Goal: Task Accomplishment & Management: Manage account settings

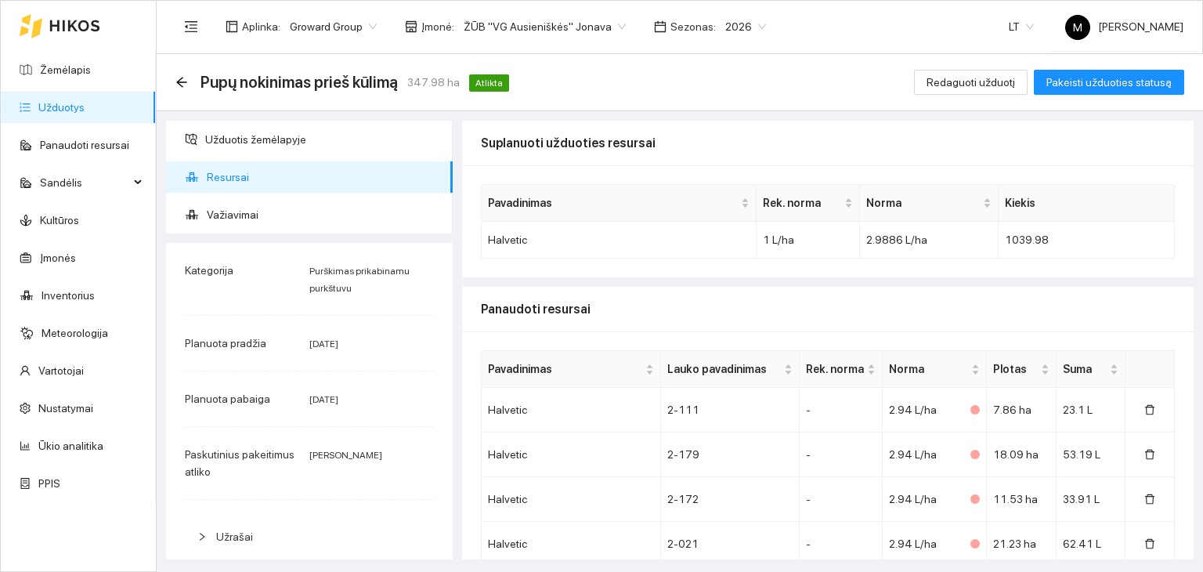
click at [85, 101] on link "Užduotys" at bounding box center [61, 107] width 46 height 13
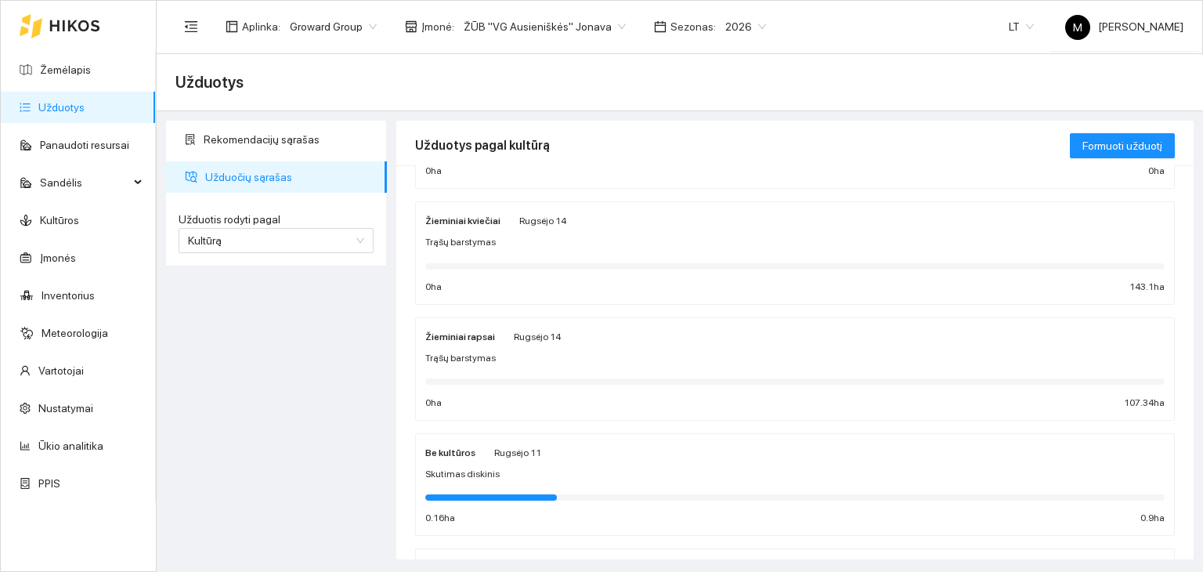
scroll to position [235, 0]
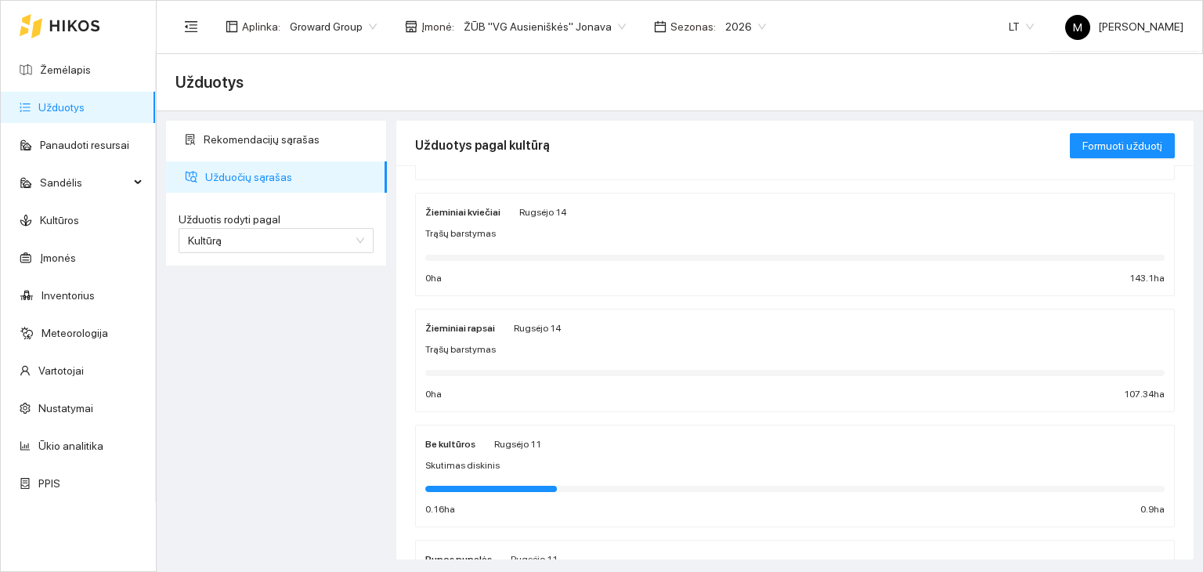
click at [468, 355] on span "Trąšų barstymas" at bounding box center [460, 349] width 70 height 15
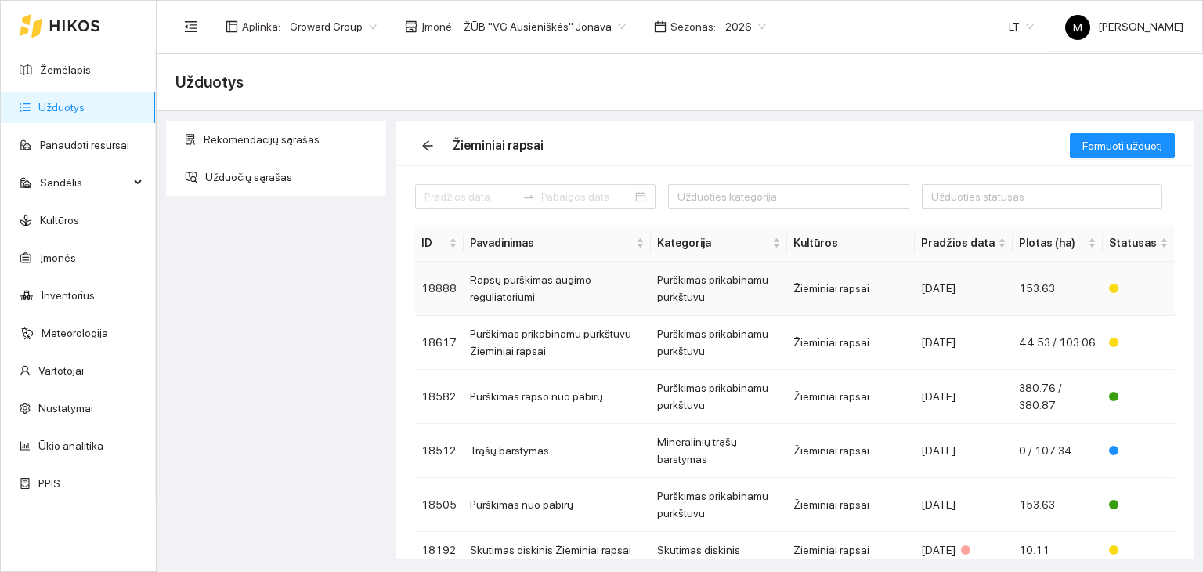
click at [538, 283] on td "Rapsų purškimas augimo reguliatoriumi" at bounding box center [557, 289] width 187 height 54
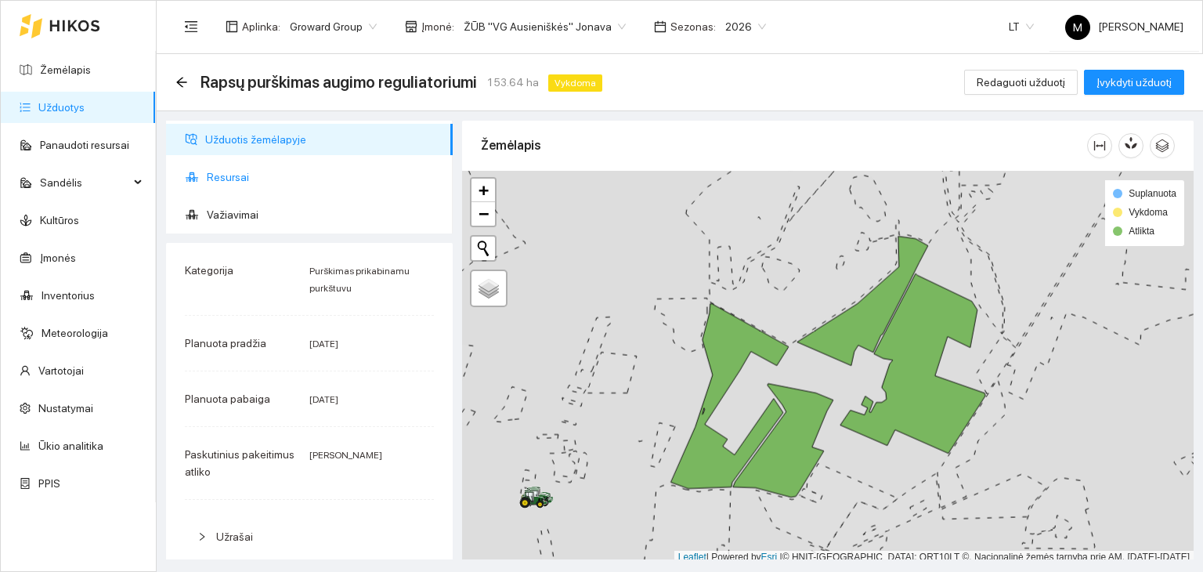
click at [306, 173] on span "Resursai" at bounding box center [323, 176] width 233 height 31
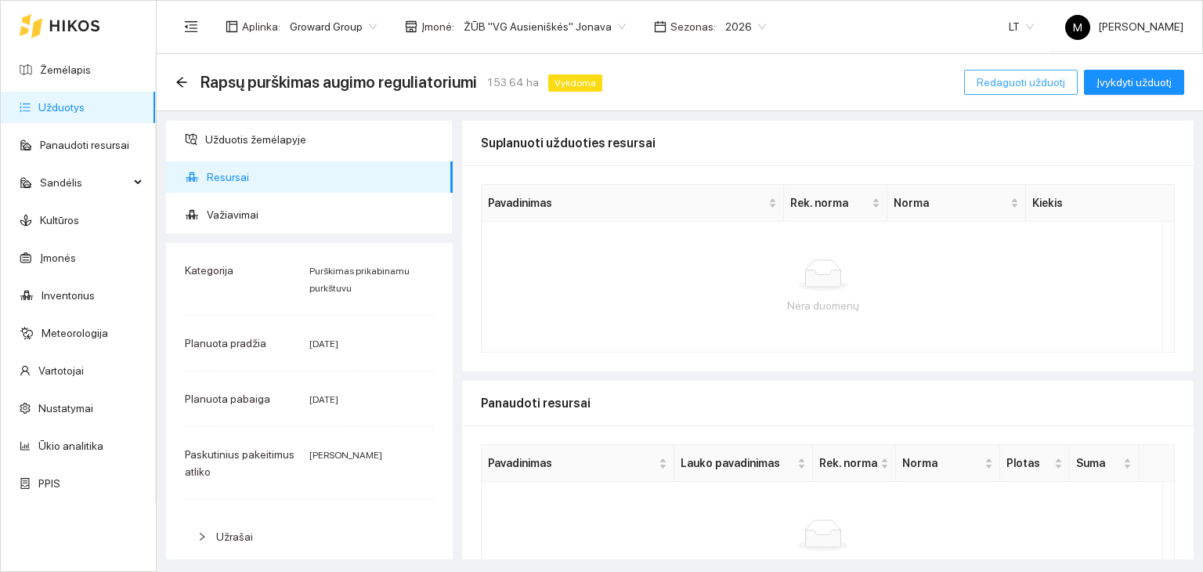
click at [1010, 79] on span "Redaguoti užduotį" at bounding box center [1021, 82] width 88 height 17
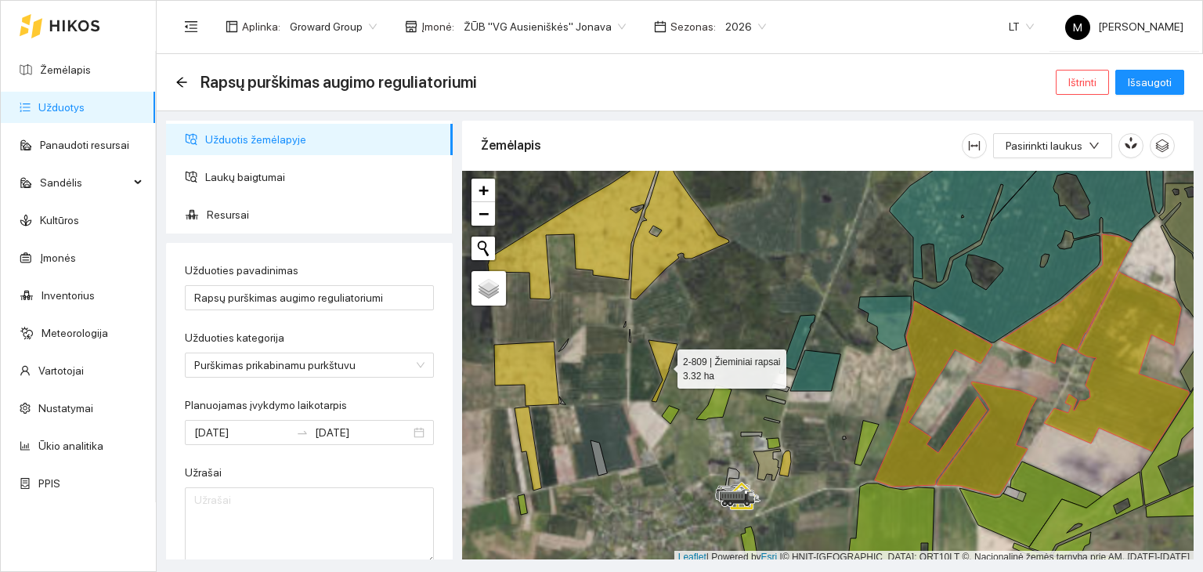
click at [663, 364] on icon at bounding box center [662, 371] width 29 height 62
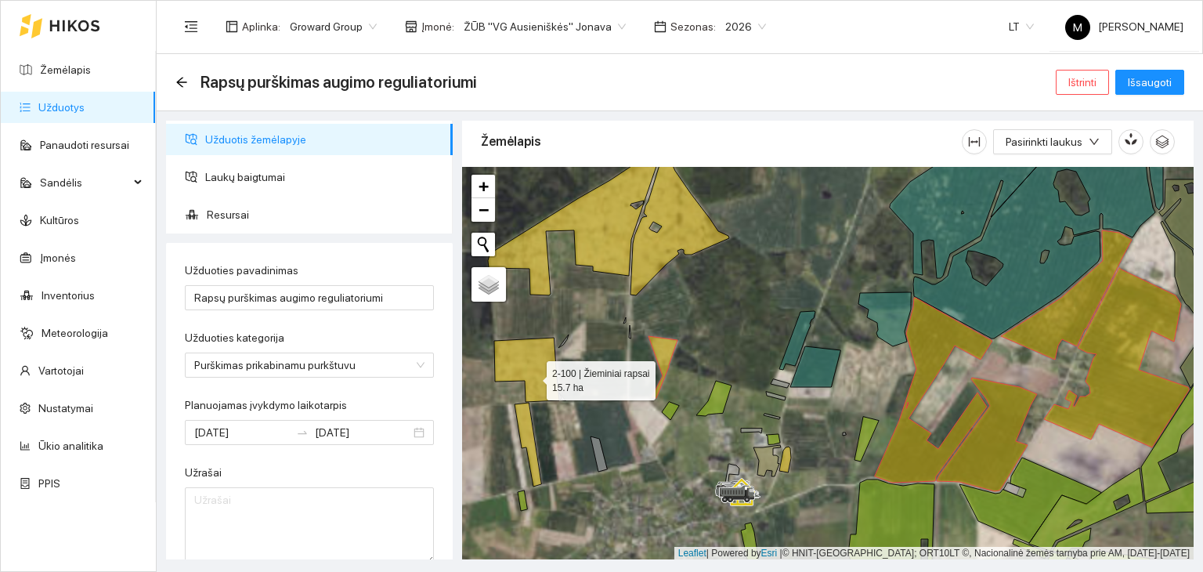
click at [529, 377] on icon at bounding box center [526, 370] width 65 height 64
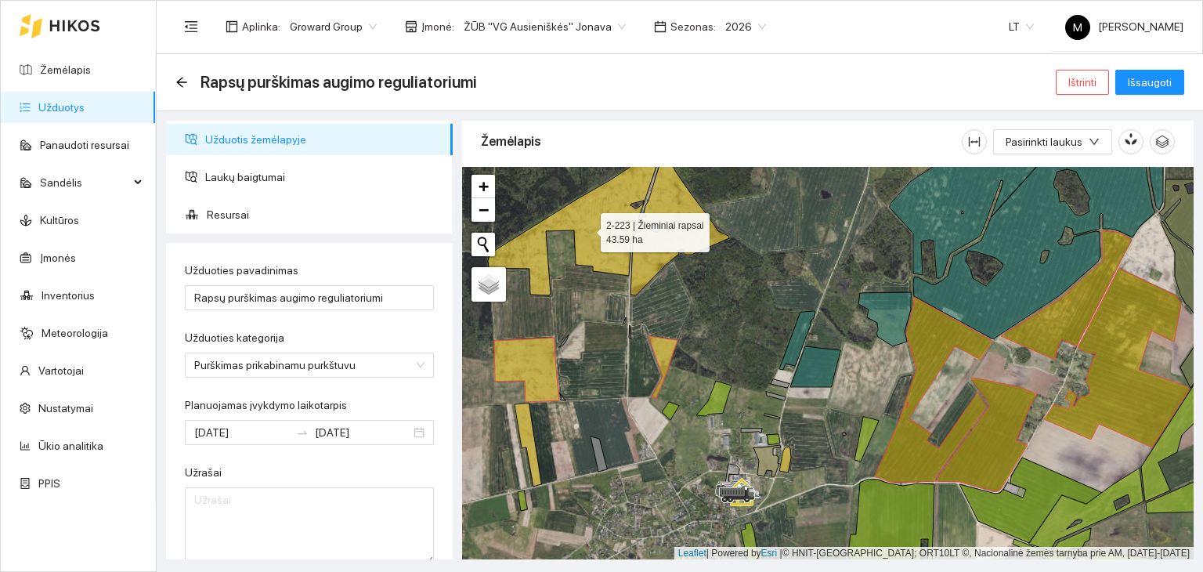
click at [596, 215] on icon at bounding box center [575, 221] width 175 height 147
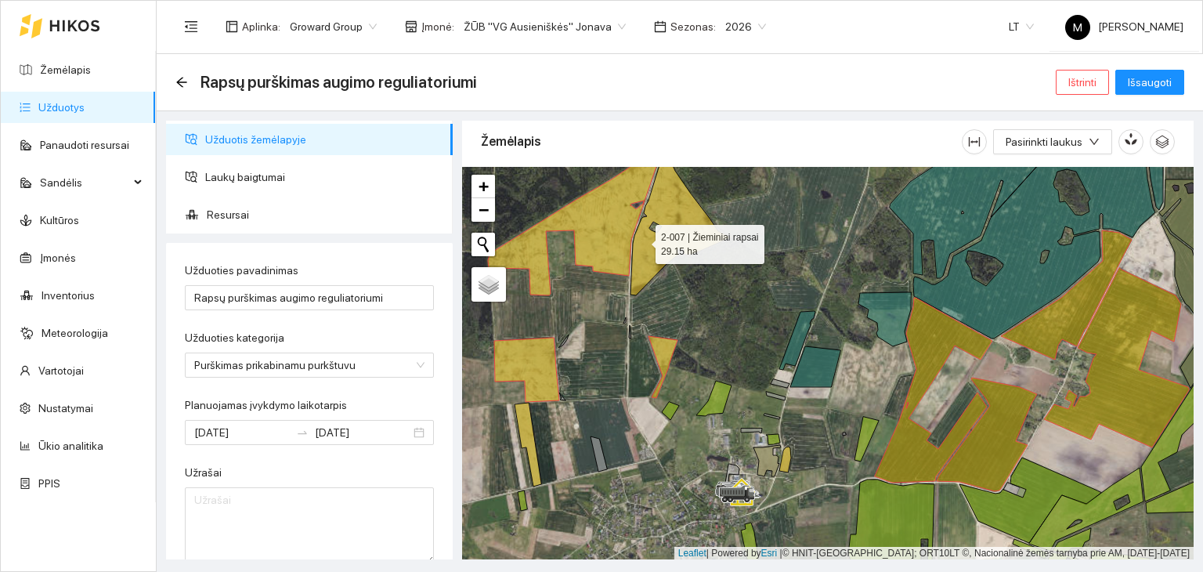
click at [645, 240] on icon at bounding box center [679, 223] width 99 height 146
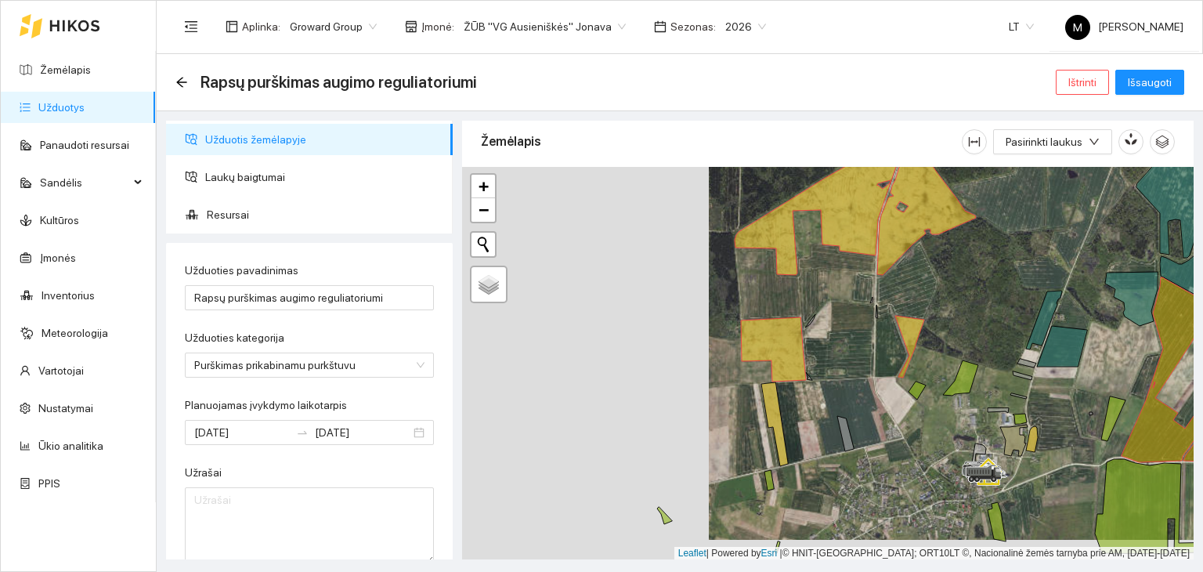
drag, startPoint x: 611, startPoint y: 333, endPoint x: 856, endPoint y: 294, distance: 248.1
click at [854, 295] on div at bounding box center [827, 363] width 731 height 393
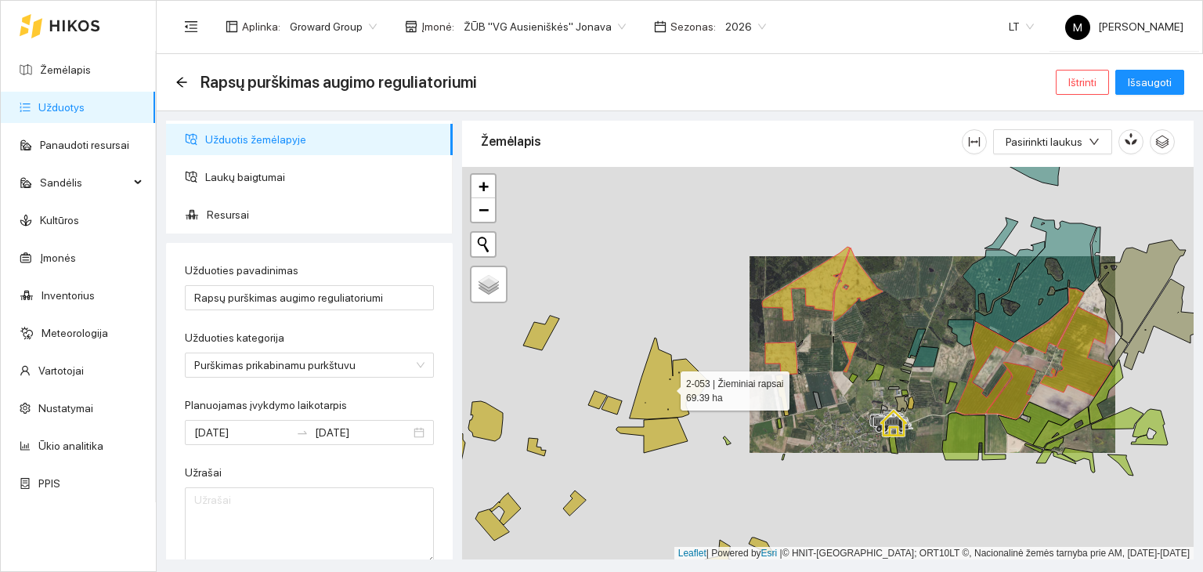
click at [661, 385] on icon at bounding box center [669, 378] width 79 height 81
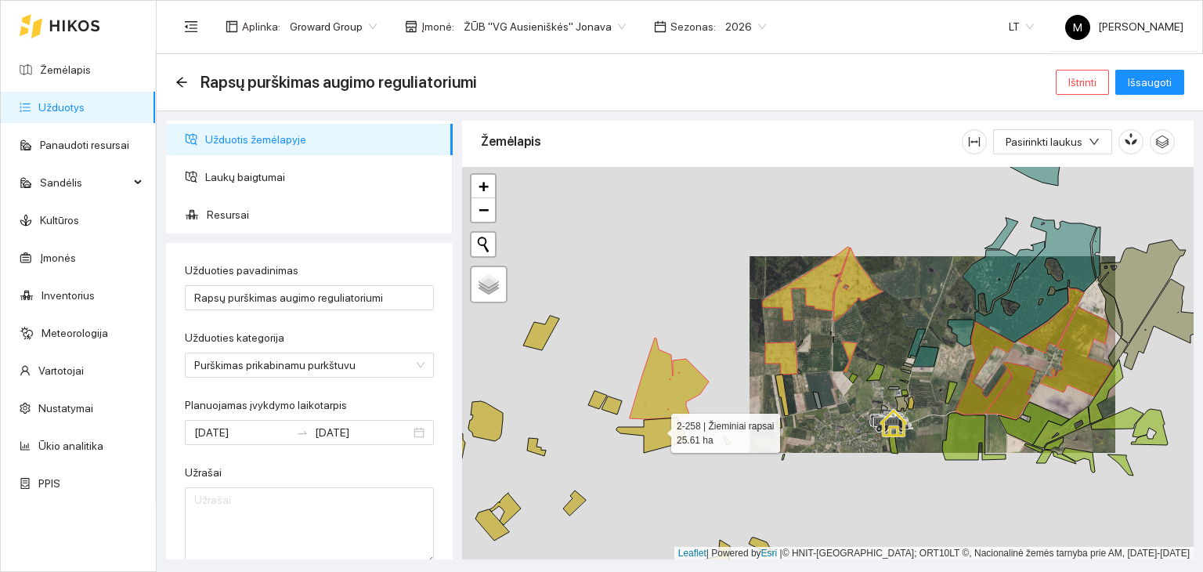
click at [657, 428] on icon at bounding box center [651, 434] width 71 height 35
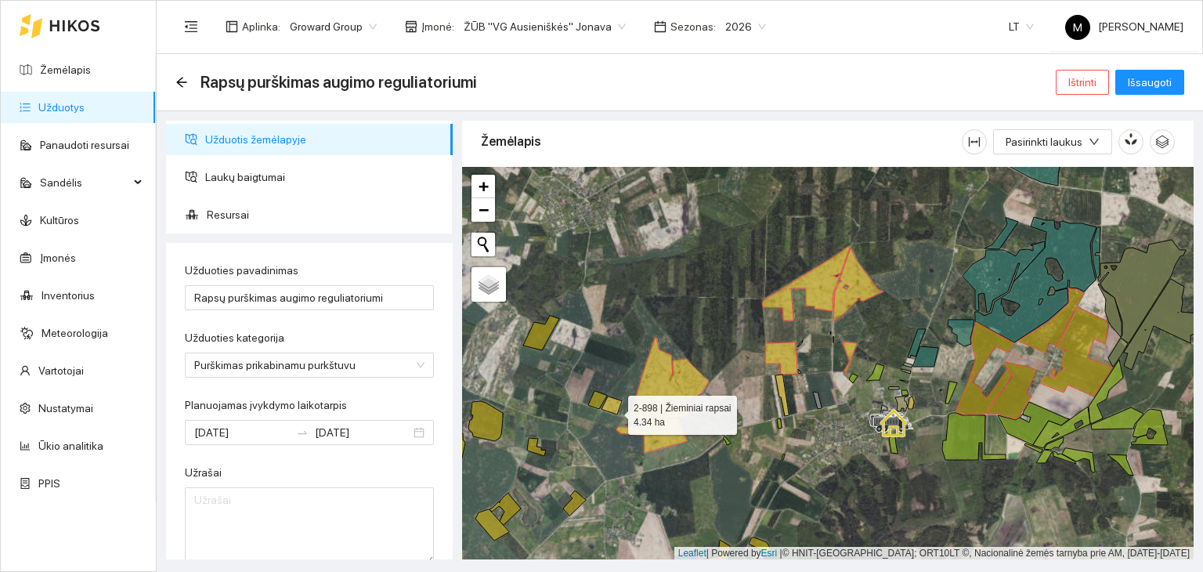
click at [614, 410] on icon at bounding box center [611, 405] width 20 height 18
click at [599, 395] on icon at bounding box center [597, 400] width 19 height 18
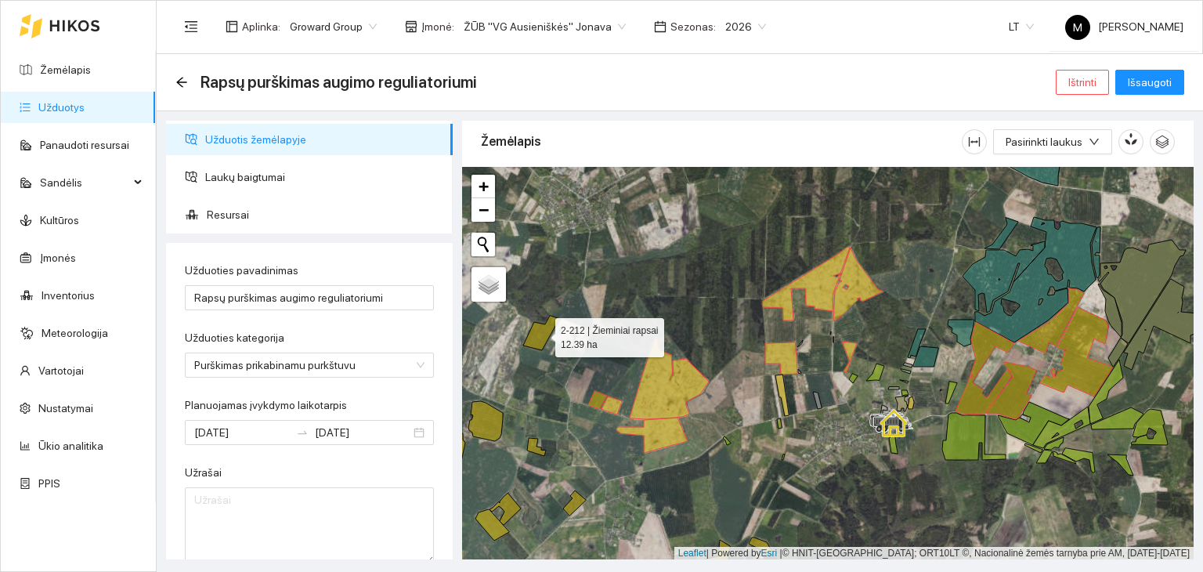
click at [540, 335] on icon at bounding box center [541, 333] width 36 height 34
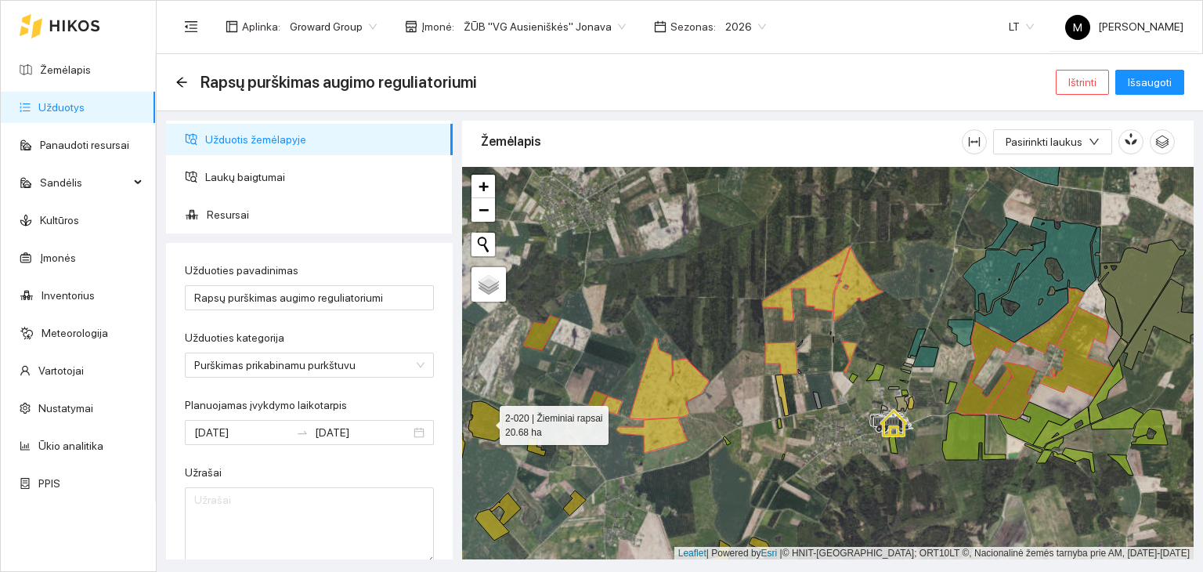
click at [489, 437] on icon at bounding box center [485, 421] width 34 height 40
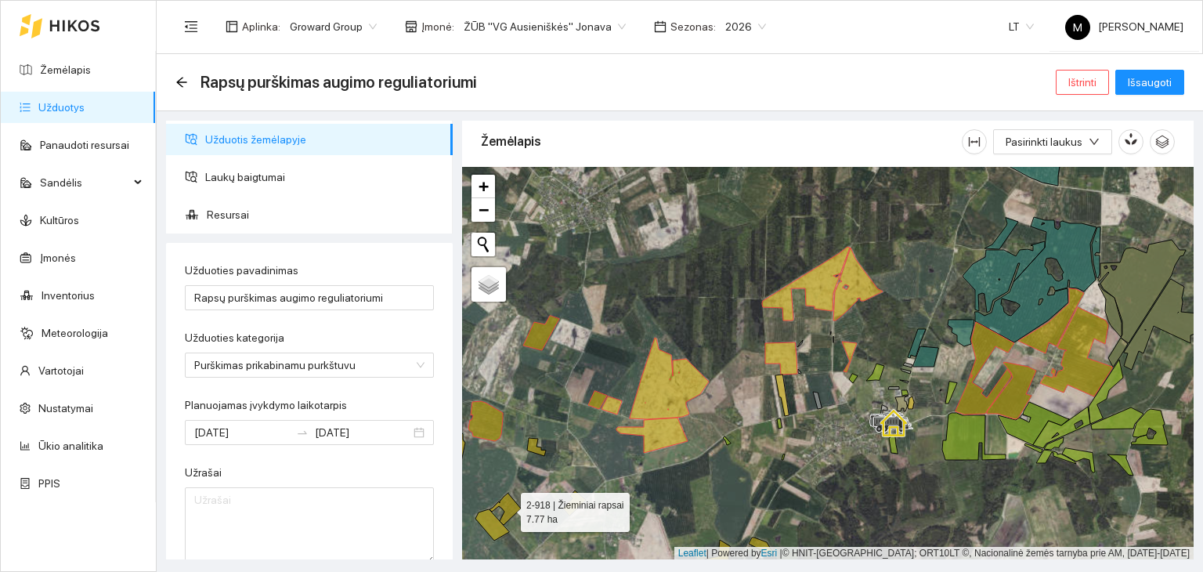
drag, startPoint x: 515, startPoint y: 507, endPoint x: 500, endPoint y: 522, distance: 22.2
click at [514, 507] on icon at bounding box center [504, 509] width 31 height 32
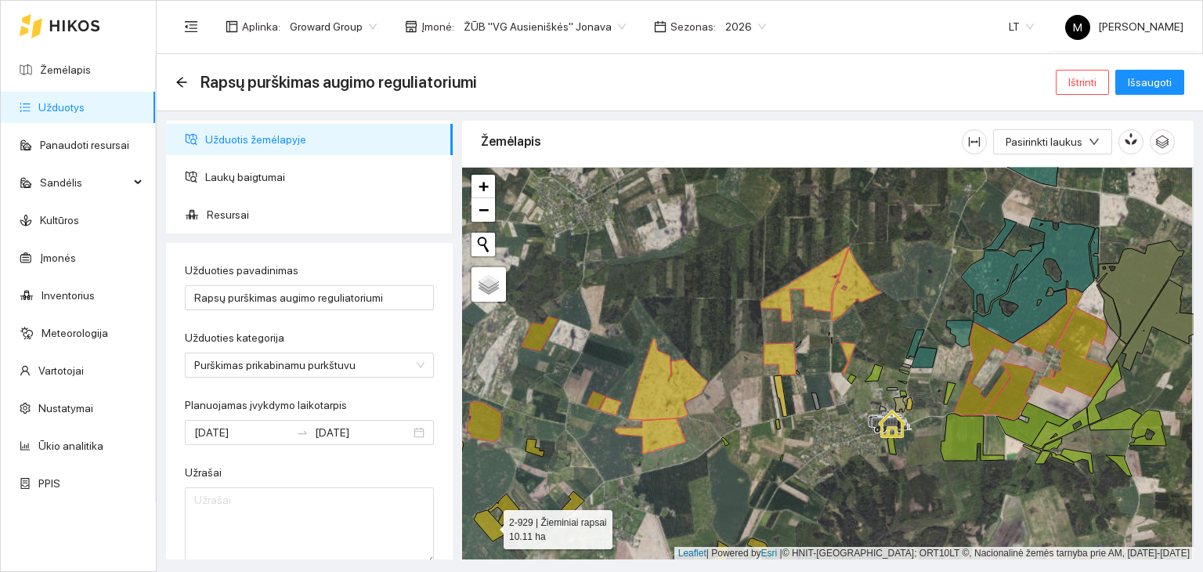
click at [492, 519] on icon at bounding box center [491, 525] width 34 height 31
click at [512, 505] on icon at bounding box center [503, 509] width 31 height 32
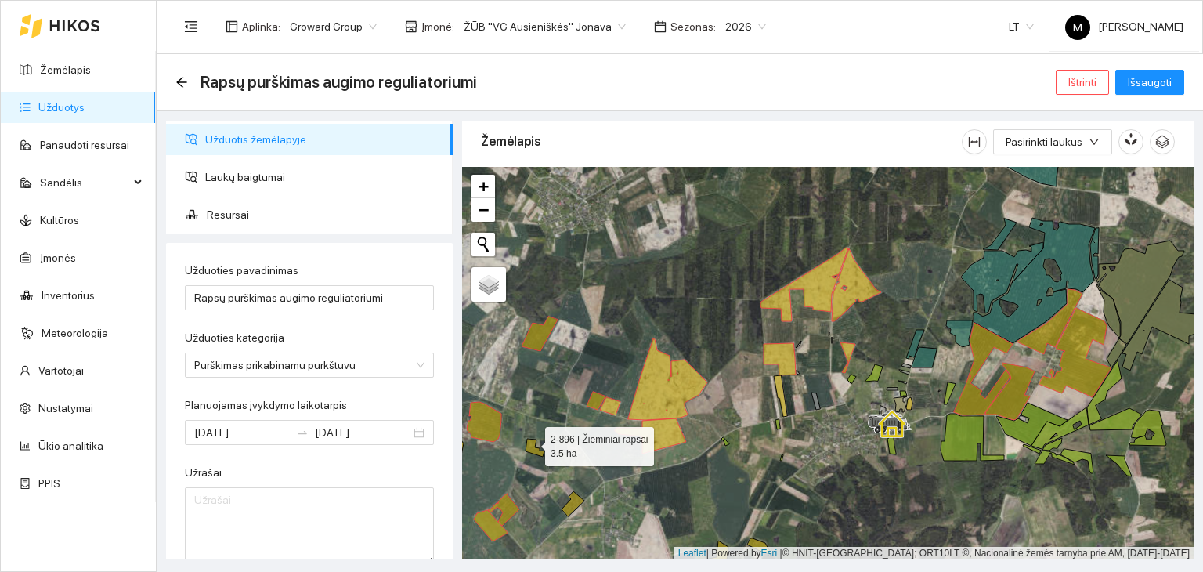
click at [531, 442] on icon at bounding box center [534, 448] width 19 height 18
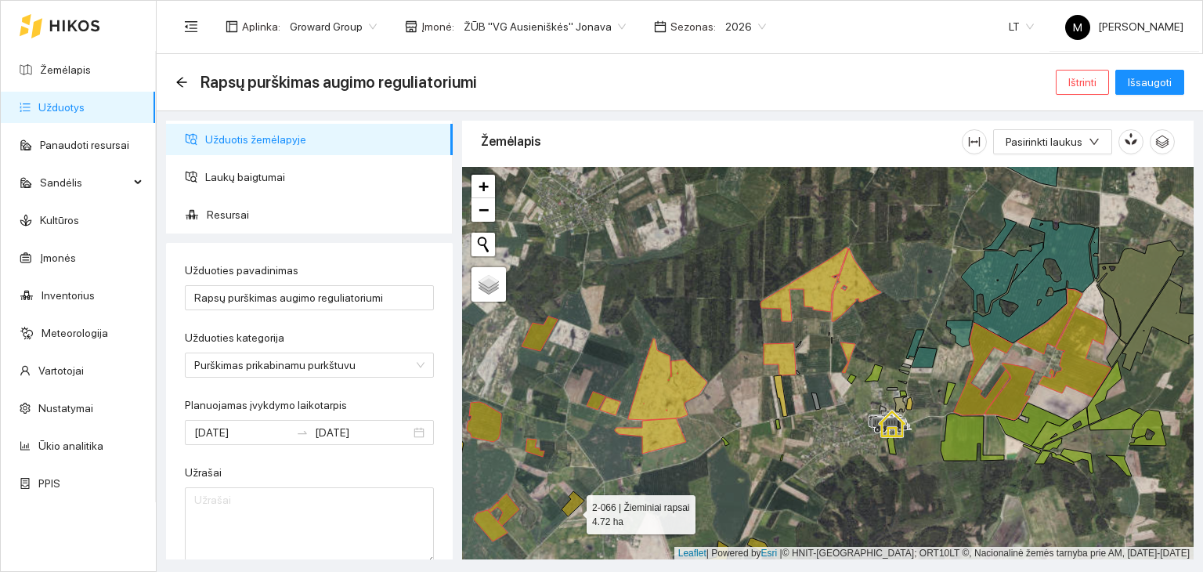
click at [572, 510] on icon at bounding box center [573, 503] width 23 height 25
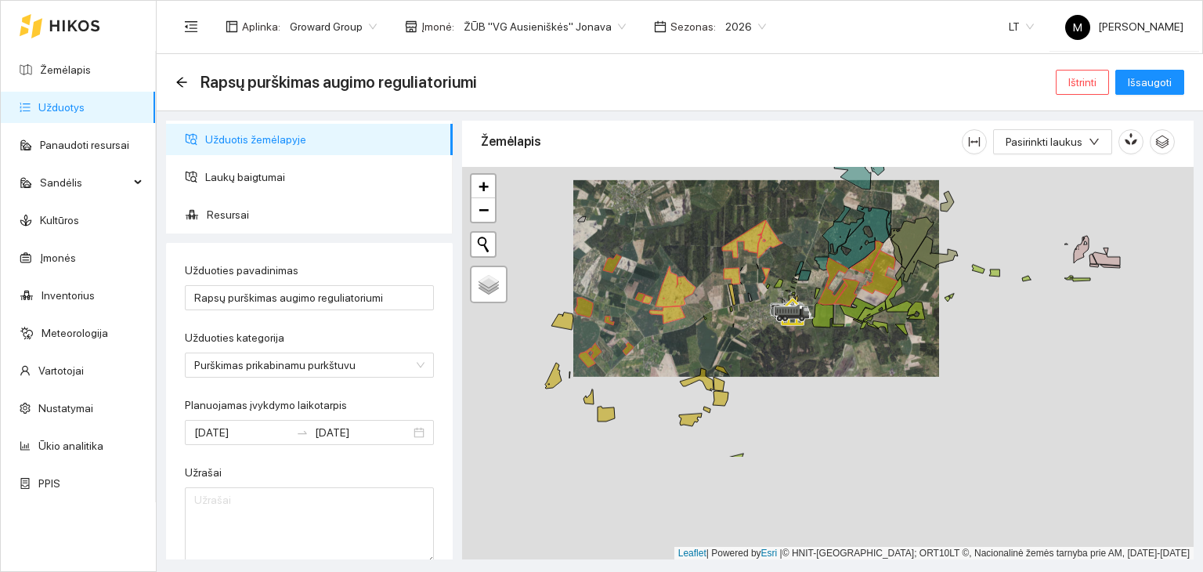
drag, startPoint x: 639, startPoint y: 527, endPoint x: 672, endPoint y: 385, distance: 146.3
click at [672, 385] on div at bounding box center [827, 363] width 731 height 393
click at [565, 323] on icon at bounding box center [562, 320] width 22 height 17
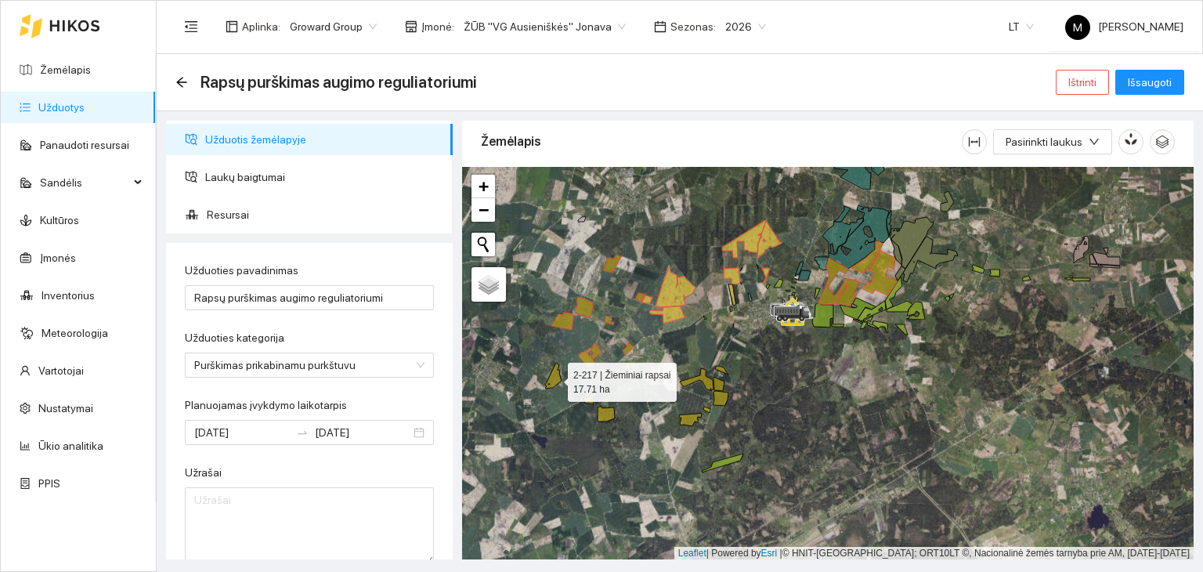
click at [551, 387] on icon at bounding box center [553, 376] width 16 height 26
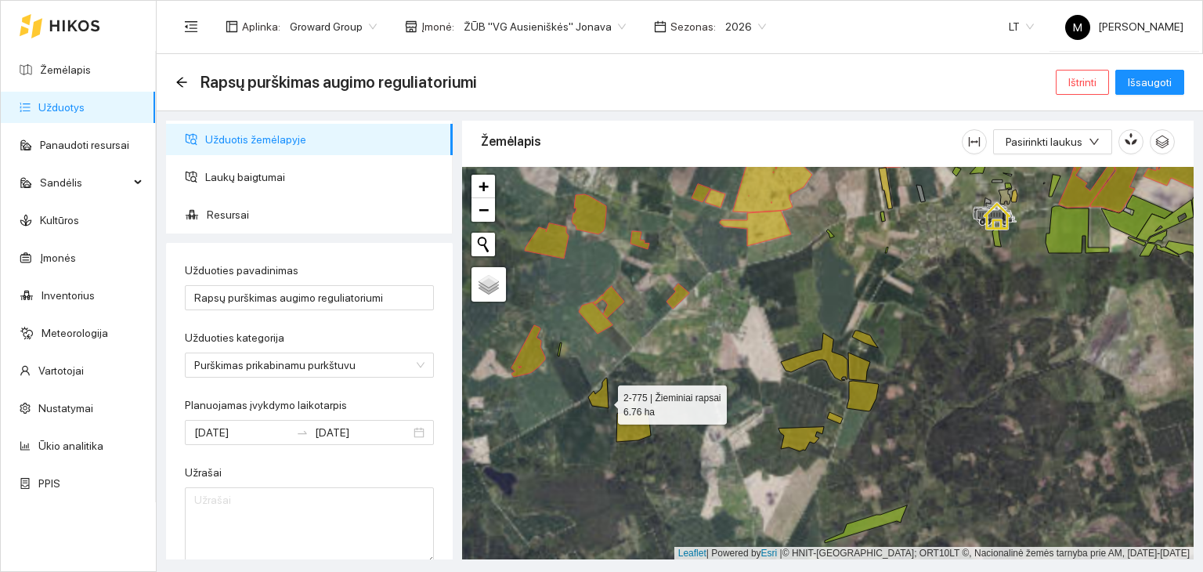
click at [604, 400] on icon at bounding box center [598, 393] width 20 height 30
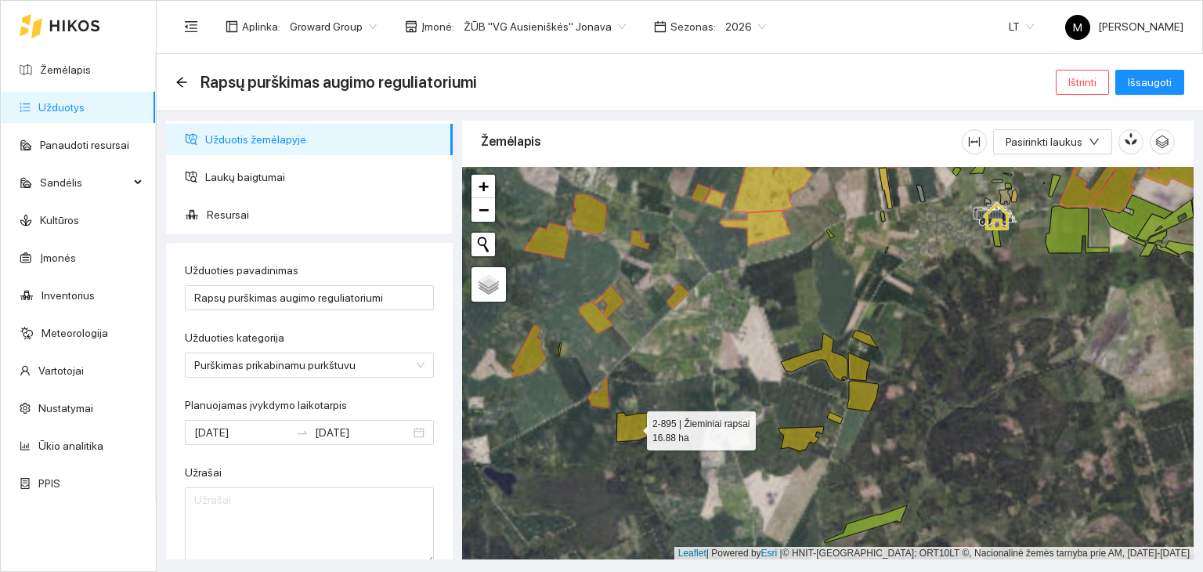
click at [636, 433] on icon at bounding box center [633, 427] width 34 height 29
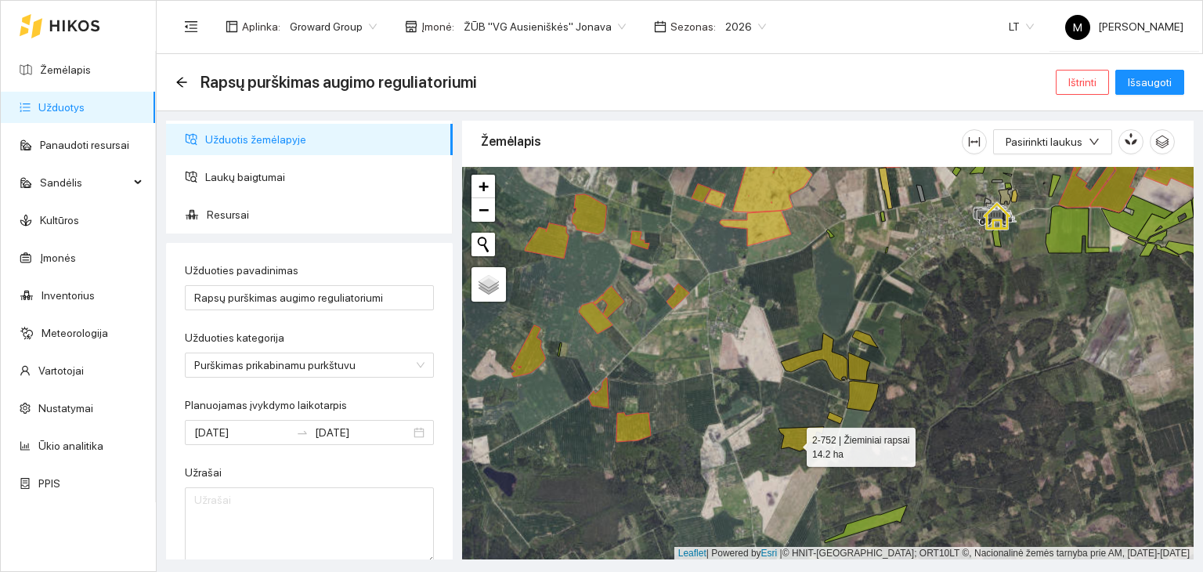
click at [793, 442] on icon at bounding box center [800, 439] width 45 height 24
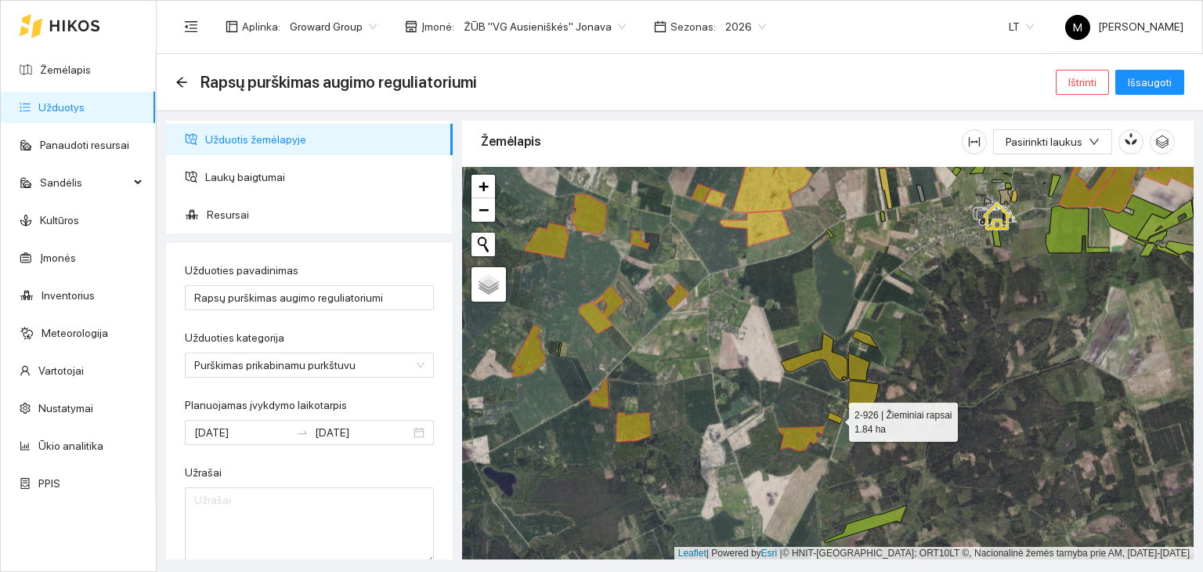
click at [837, 417] on icon at bounding box center [835, 418] width 16 height 12
click at [858, 400] on icon at bounding box center [863, 396] width 32 height 31
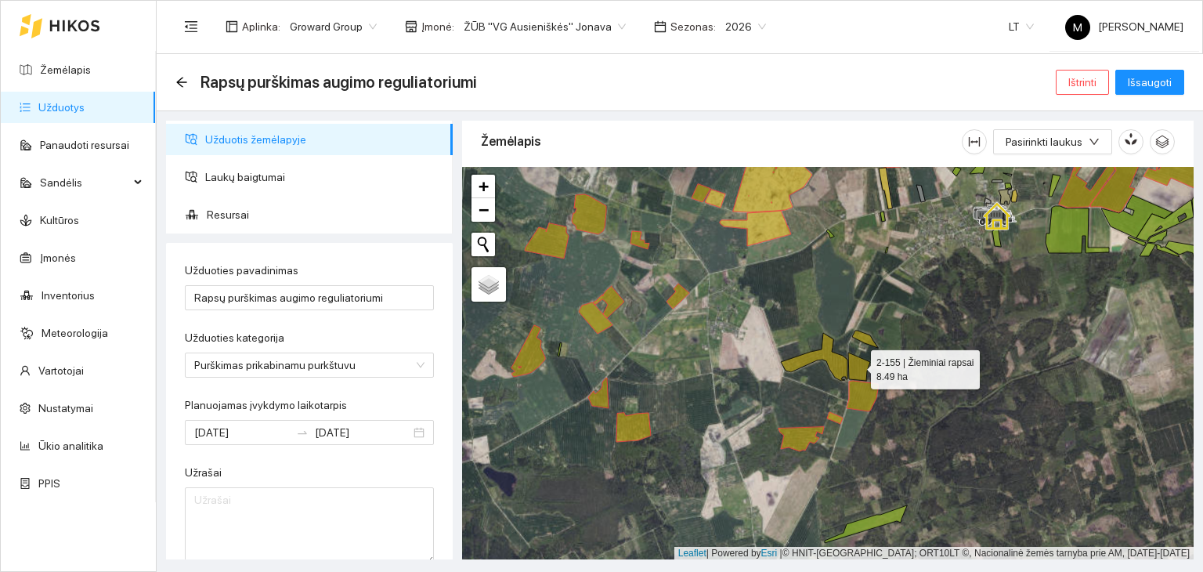
click at [856, 360] on icon at bounding box center [859, 366] width 22 height 28
click at [836, 364] on icon at bounding box center [814, 357] width 67 height 48
click at [861, 342] on div at bounding box center [827, 363] width 731 height 393
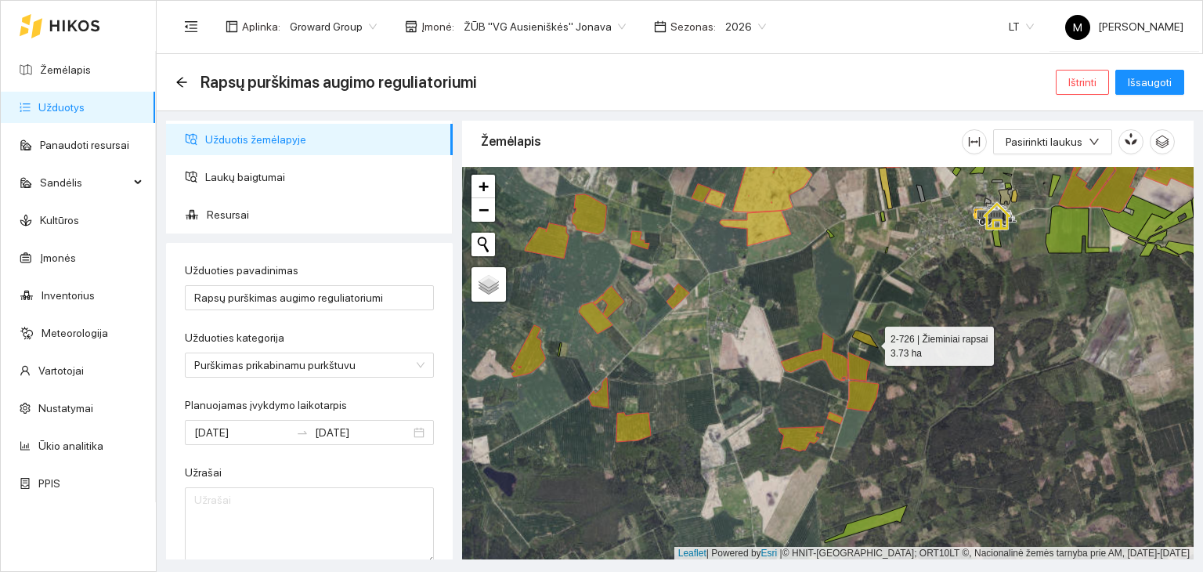
click at [871, 341] on icon at bounding box center [865, 338] width 26 height 17
click at [1145, 81] on span "Išsaugoti" at bounding box center [1150, 82] width 44 height 17
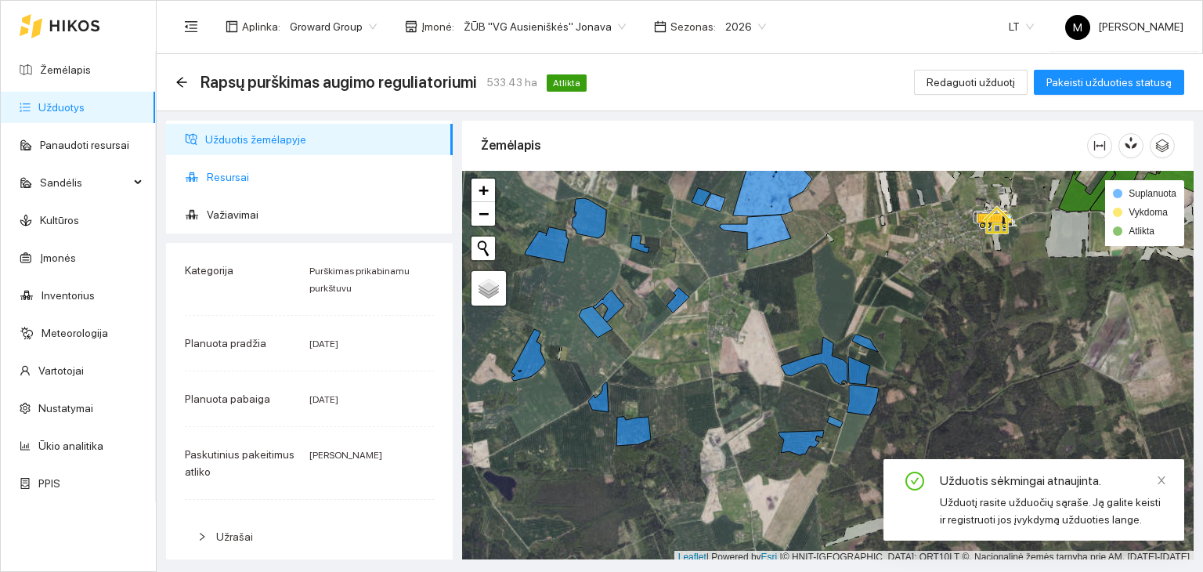
click at [262, 174] on span "Resursai" at bounding box center [323, 176] width 233 height 31
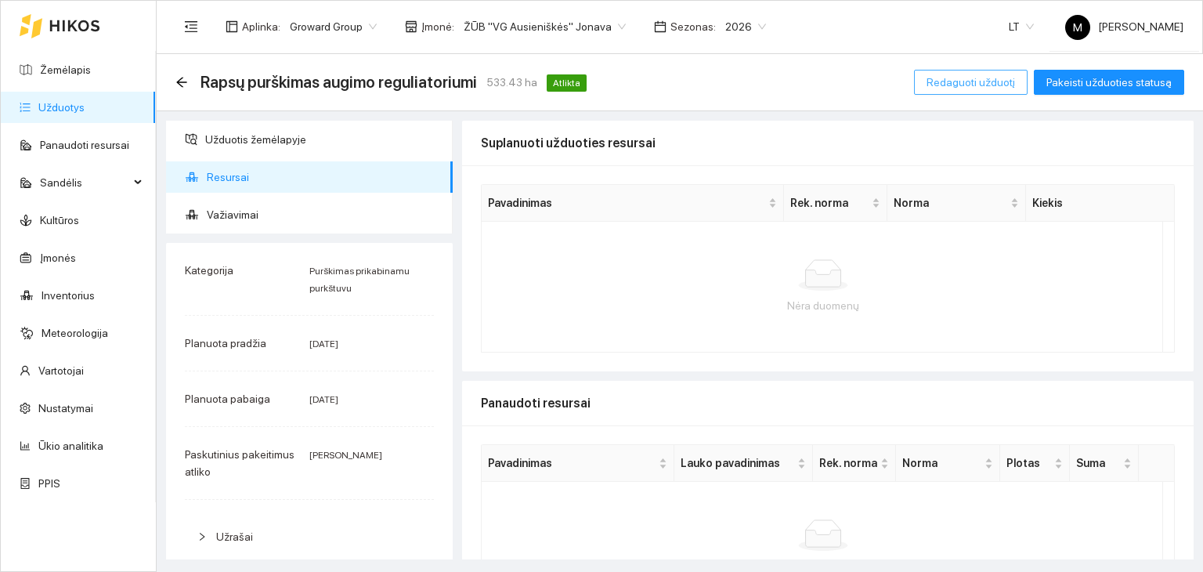
click at [973, 75] on span "Redaguoti užduotį" at bounding box center [970, 82] width 88 height 17
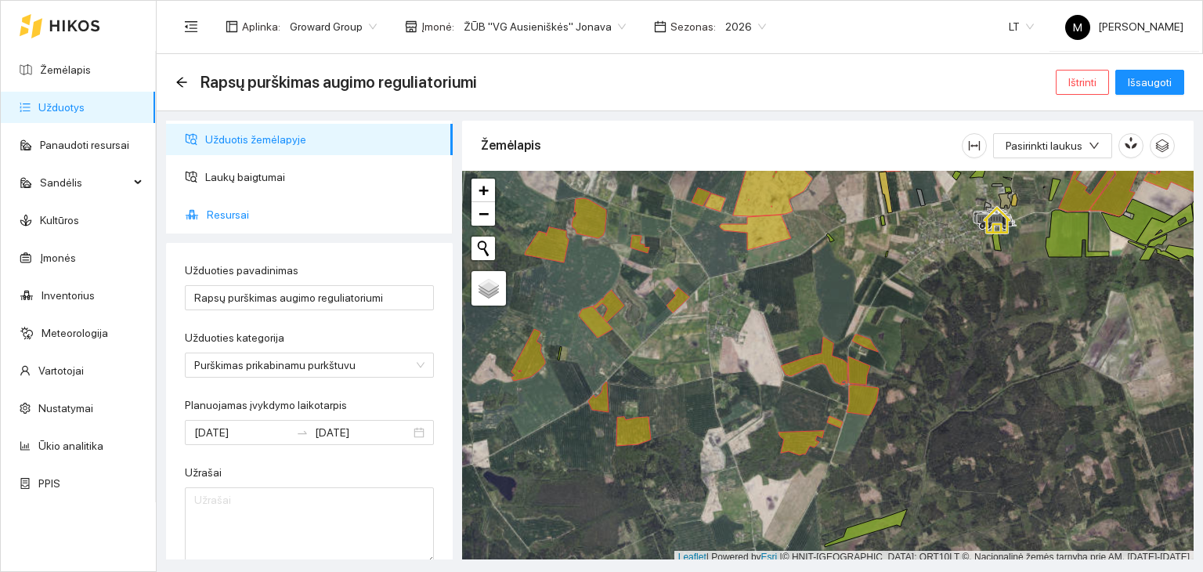
click at [239, 215] on span "Resursai" at bounding box center [323, 214] width 233 height 31
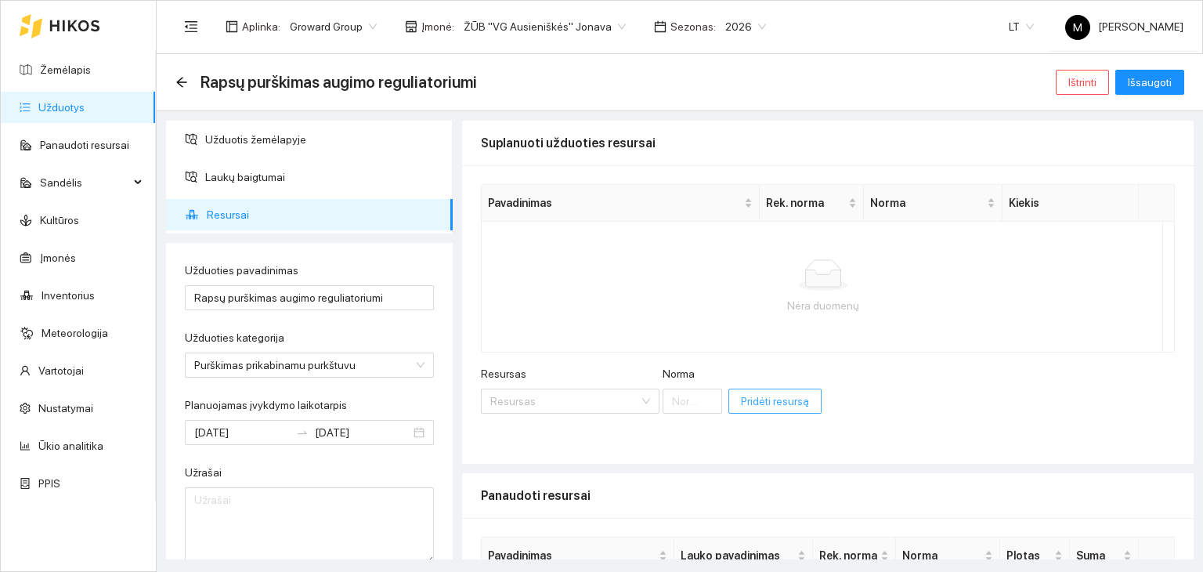
click at [749, 403] on span "Pridėti resursą" at bounding box center [775, 400] width 68 height 17
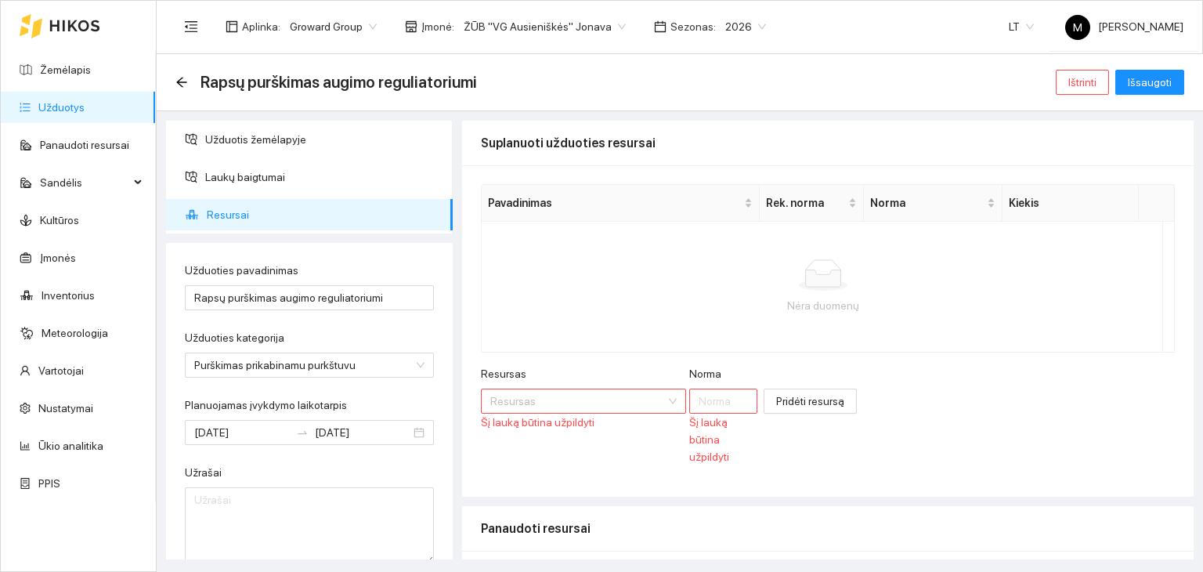
click at [566, 395] on input "Resursas" at bounding box center [577, 400] width 175 height 23
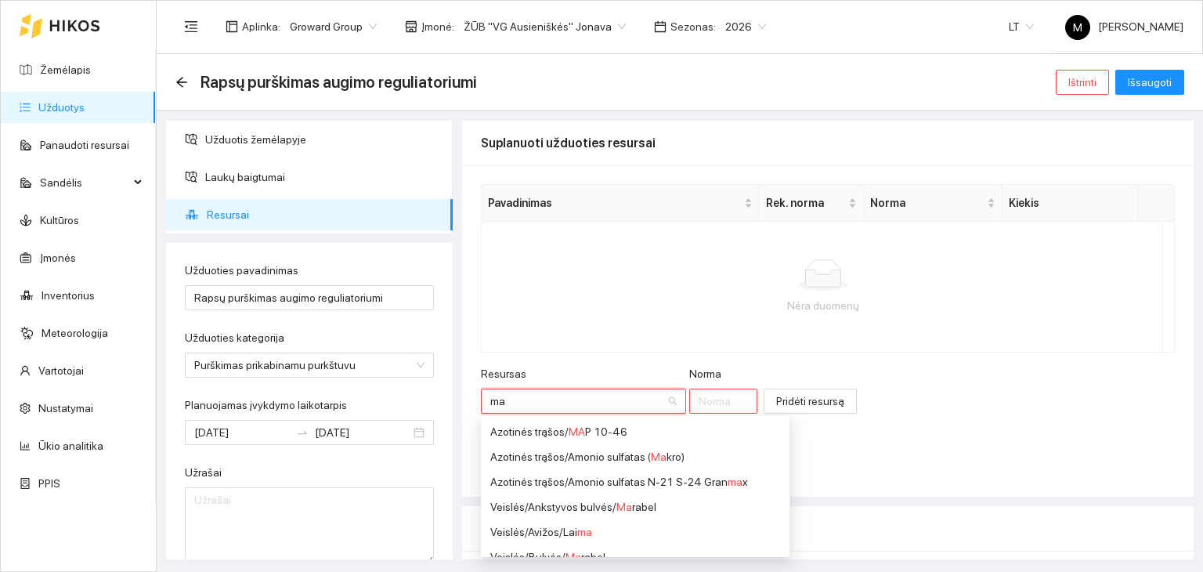
type input "map"
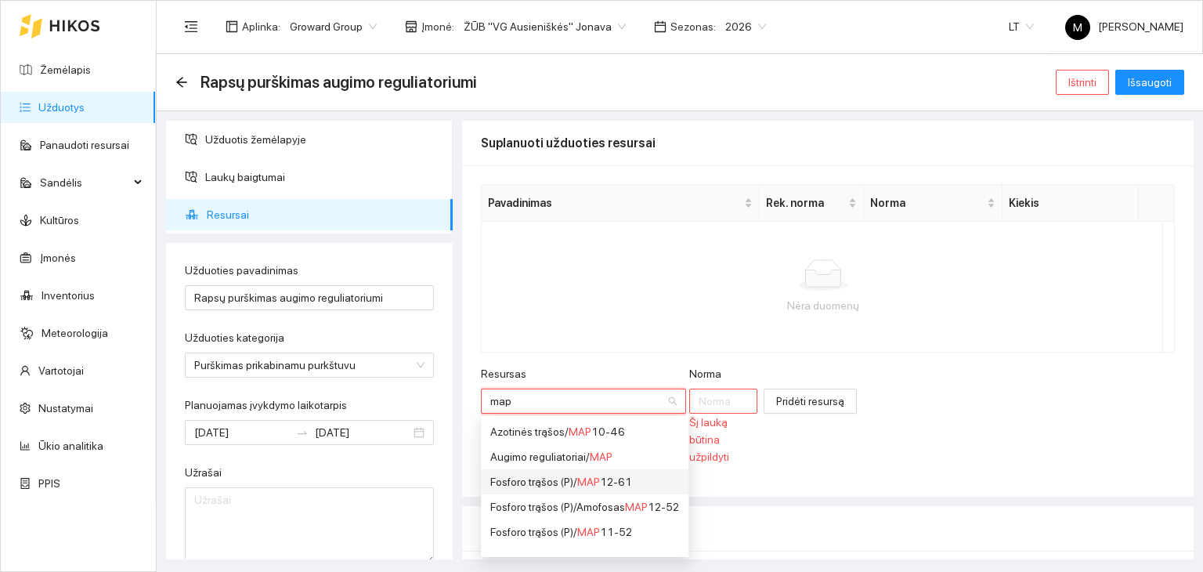
click at [523, 475] on div "Fosforo trąšos (P) / MAP 12-61" at bounding box center [584, 481] width 189 height 17
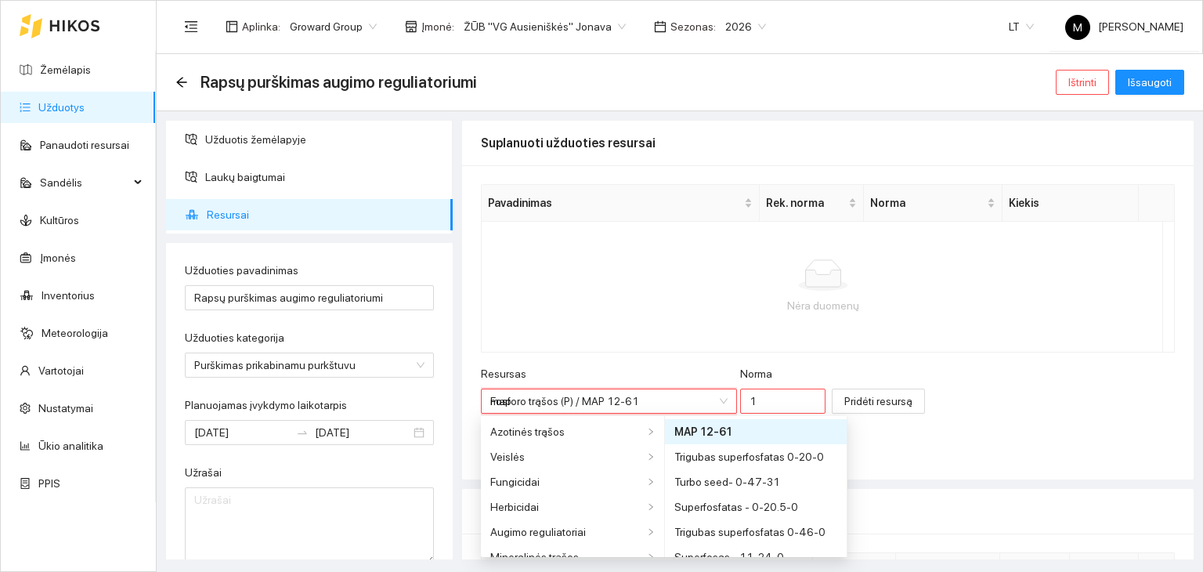
type input "1"
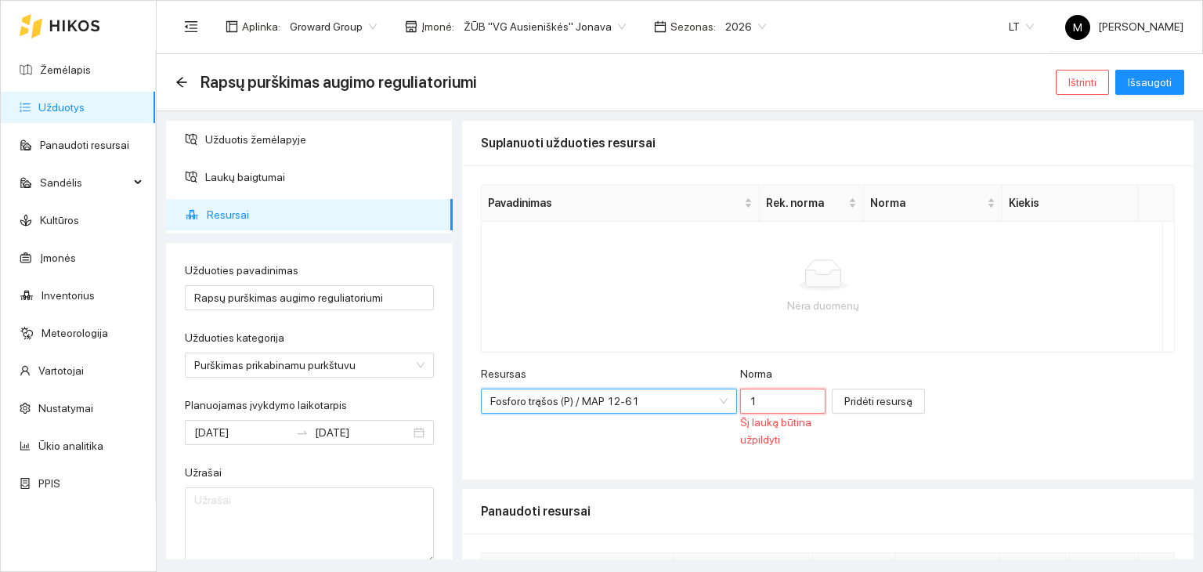
click at [740, 399] on input "1" at bounding box center [782, 400] width 85 height 25
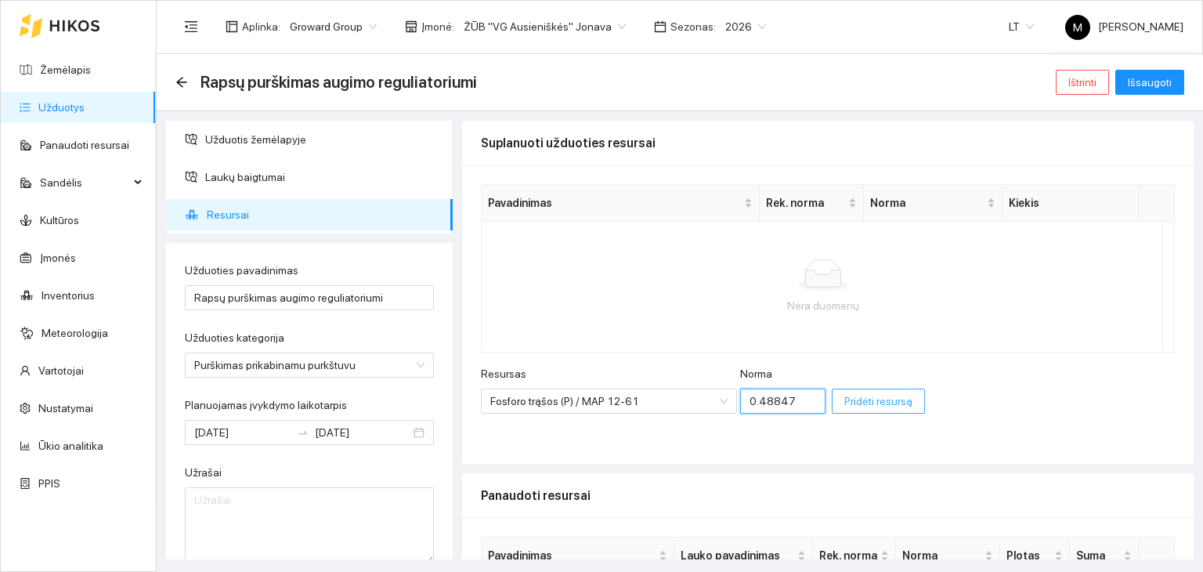
type input "0.48847"
click at [844, 405] on span "Pridėti resursą" at bounding box center [878, 400] width 68 height 17
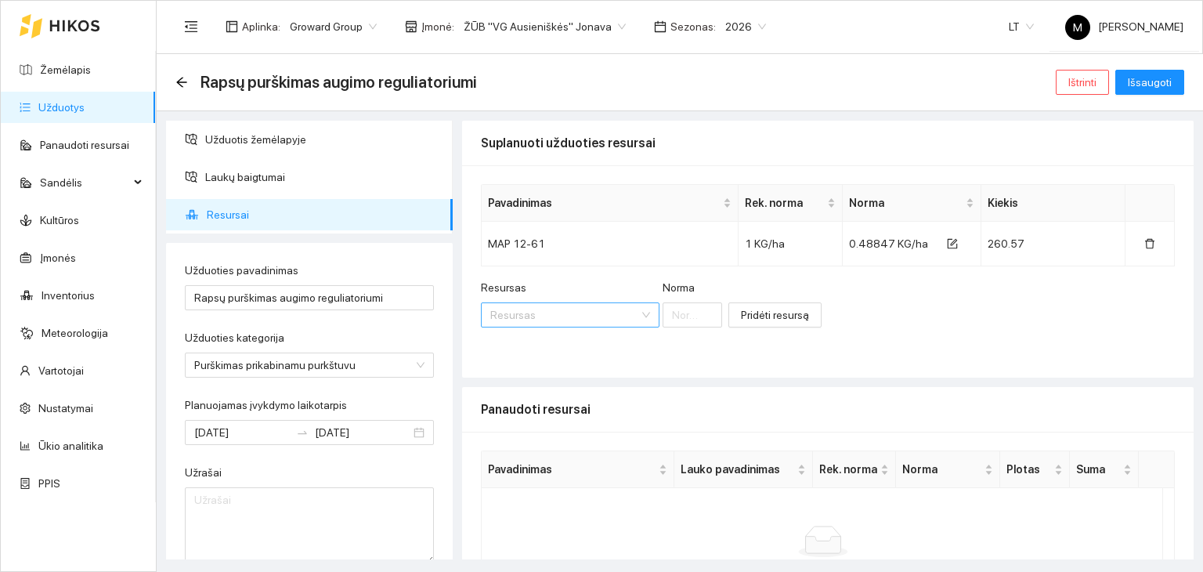
click at [537, 316] on input "Resursas" at bounding box center [564, 314] width 149 height 23
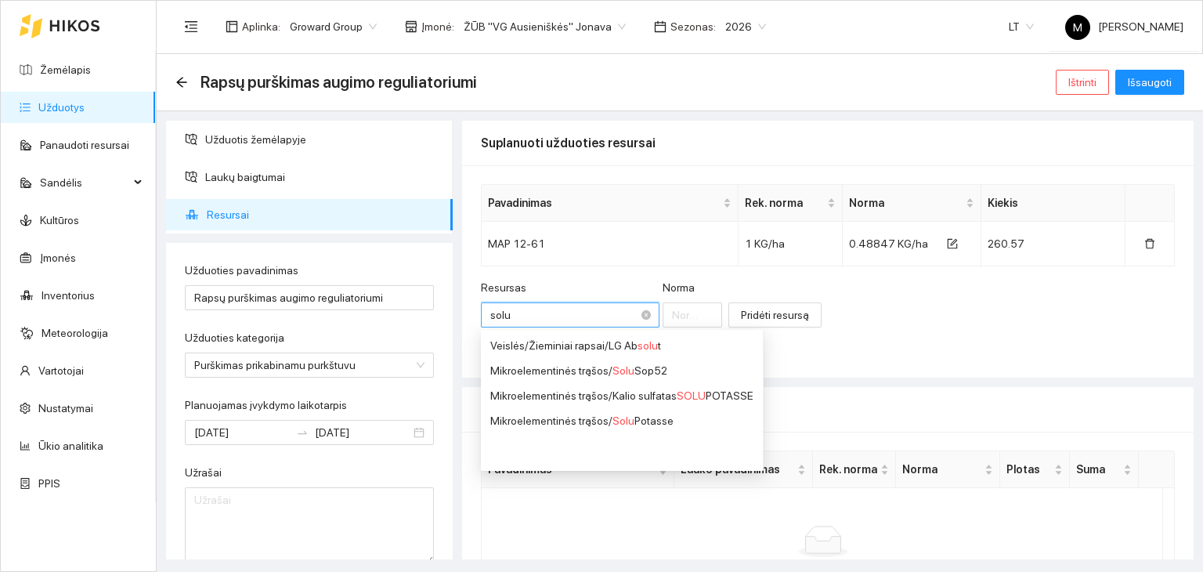
type input "solus"
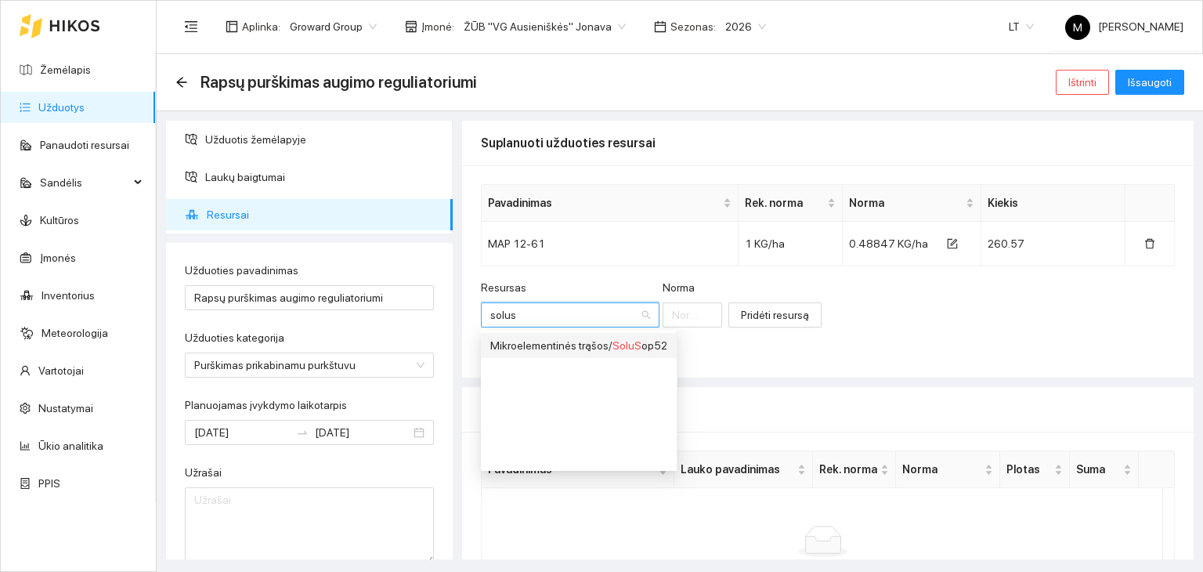
click at [538, 339] on div "Mikroelementinės trąšos / SoluS op52" at bounding box center [578, 345] width 177 height 17
type input "1"
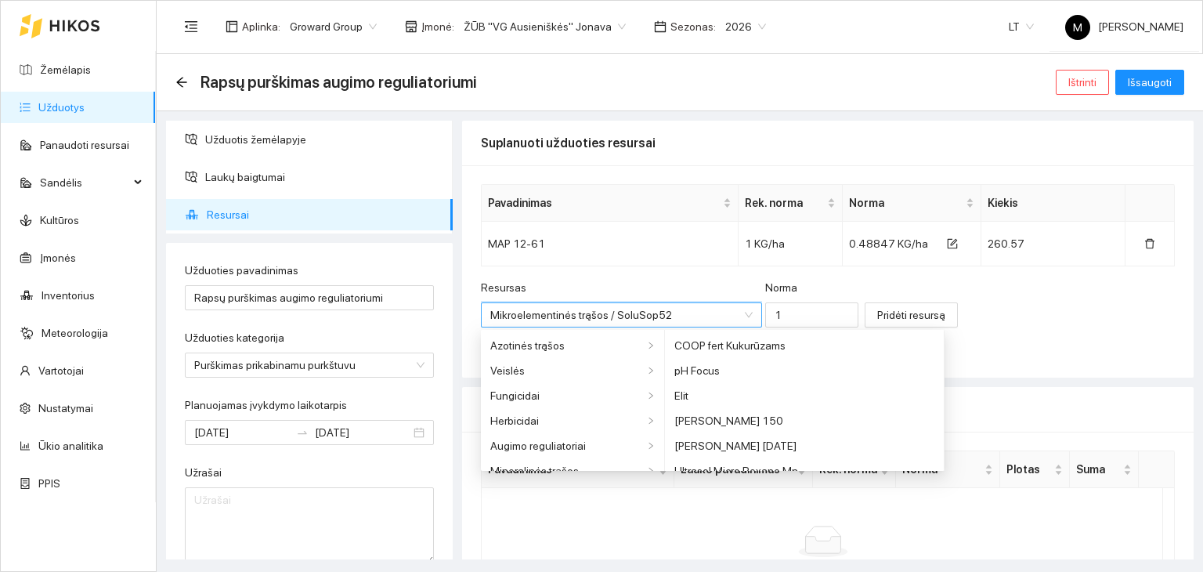
scroll to position [915, 0]
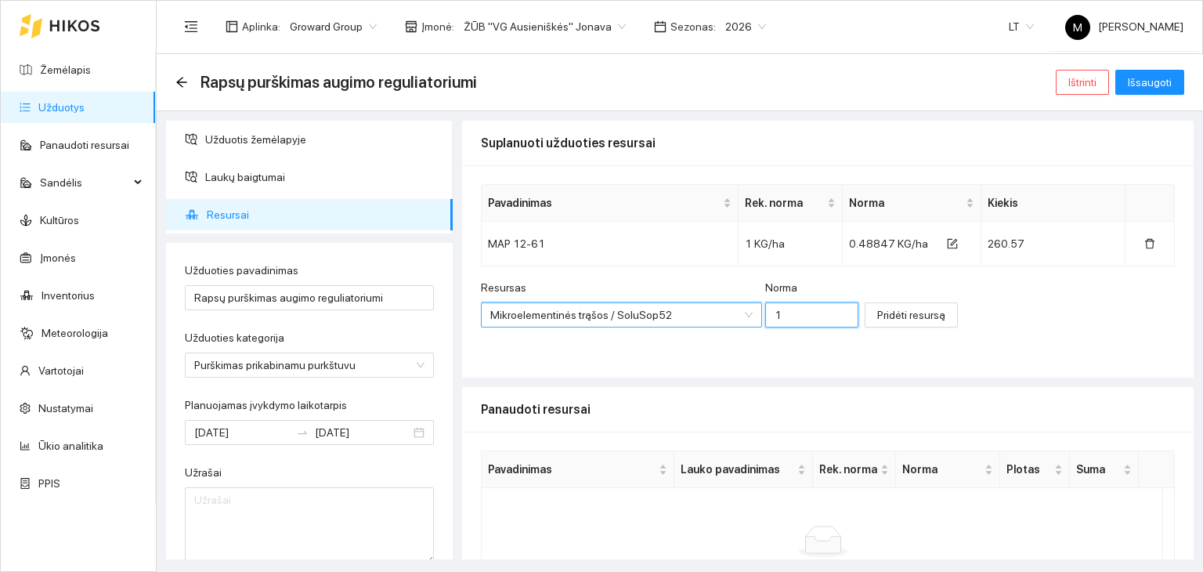
click at [770, 310] on input "1" at bounding box center [812, 314] width 94 height 25
type input "0.48847"
click at [887, 314] on span "Pridėti resursą" at bounding box center [911, 314] width 68 height 17
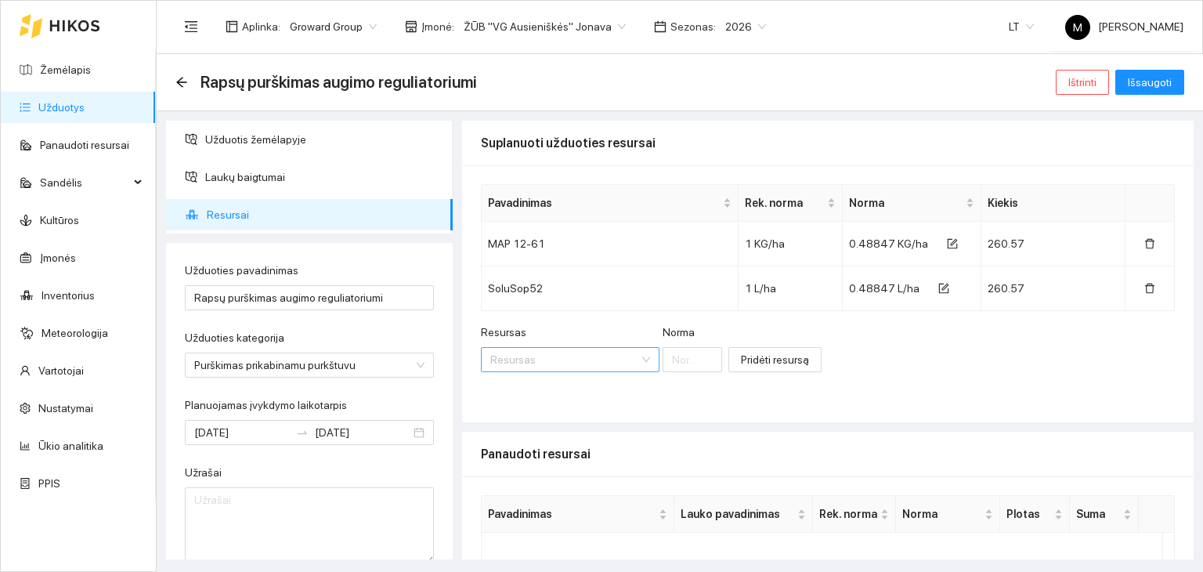
click at [531, 356] on input "Resursas" at bounding box center [564, 359] width 149 height 23
type input "juven"
click at [529, 393] on div "Fungicidai / Juven tus 90" at bounding box center [547, 389] width 114 height 17
click at [718, 359] on input "Norma" at bounding box center [757, 359] width 78 height 25
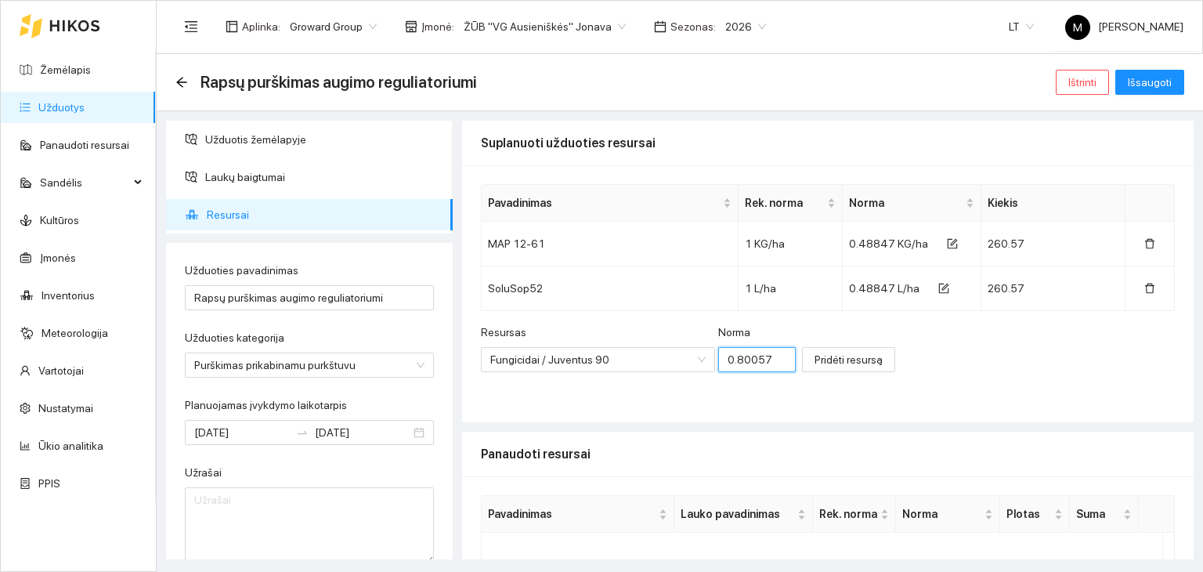
scroll to position [0, 3]
type input "0.80057"
click at [829, 362] on span "Pridėti resursą" at bounding box center [848, 359] width 68 height 17
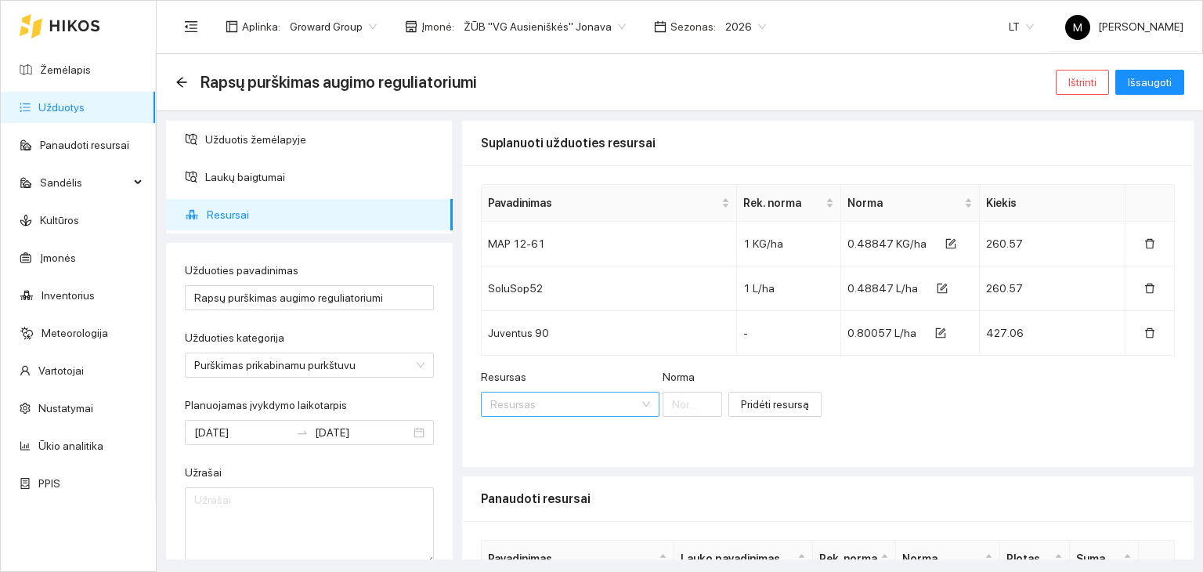
click at [536, 395] on input "Resursas" at bounding box center [564, 403] width 149 height 23
type input "delmetr"
click at [554, 429] on span "Delmetr" at bounding box center [567, 434] width 38 height 13
type input "1"
click at [751, 397] on input "1" at bounding box center [786, 404] width 86 height 25
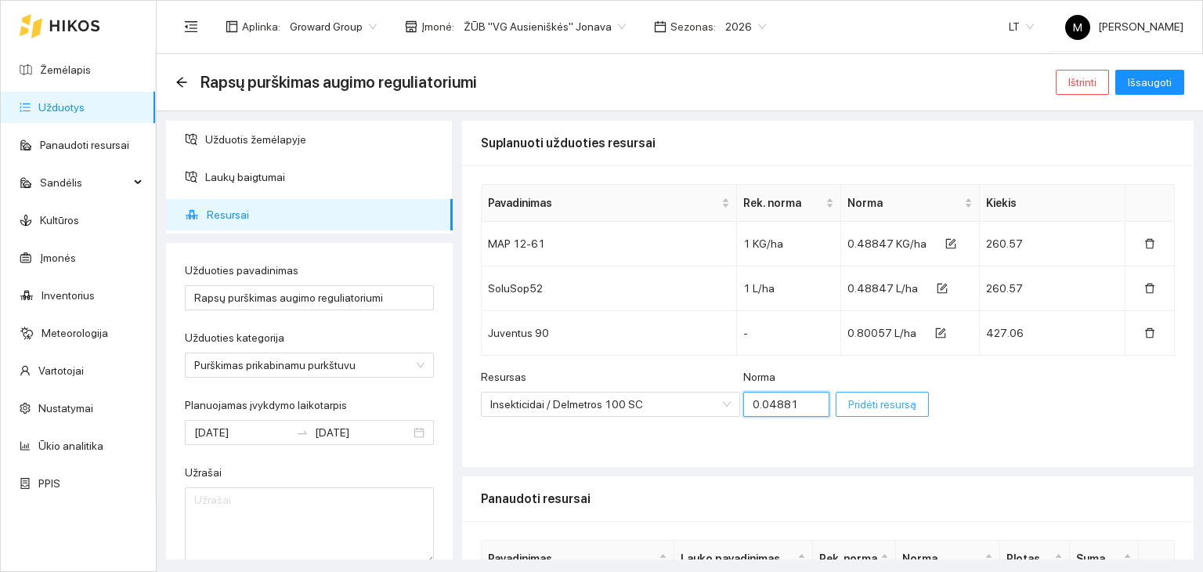
type input "0.04881"
click at [848, 395] on span "Pridėti resursą" at bounding box center [882, 403] width 68 height 17
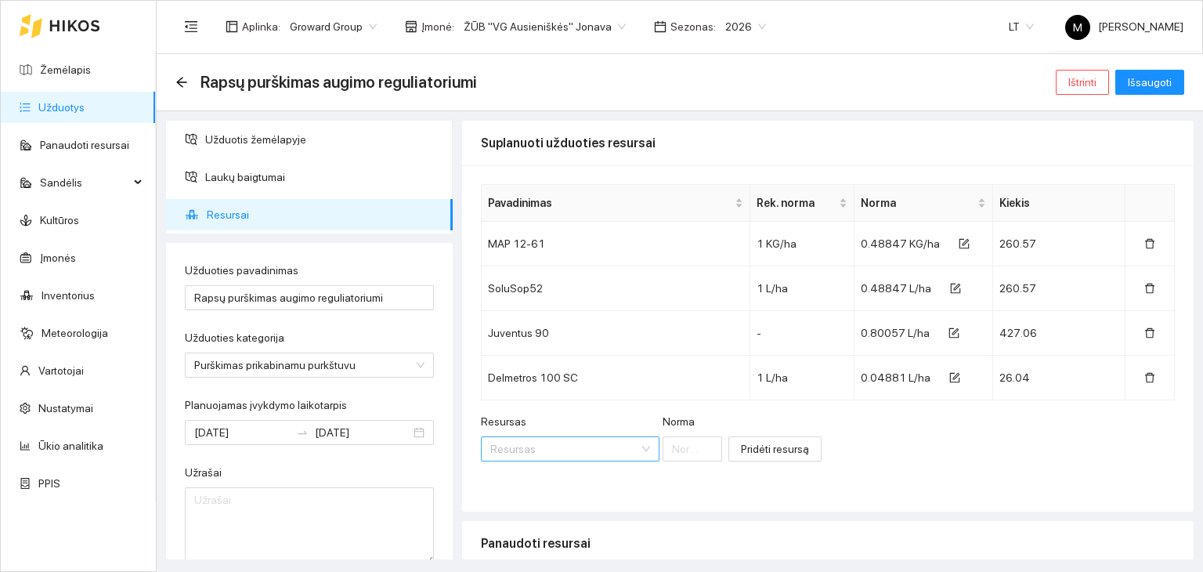
click at [552, 439] on input "Resursas" at bounding box center [564, 448] width 149 height 23
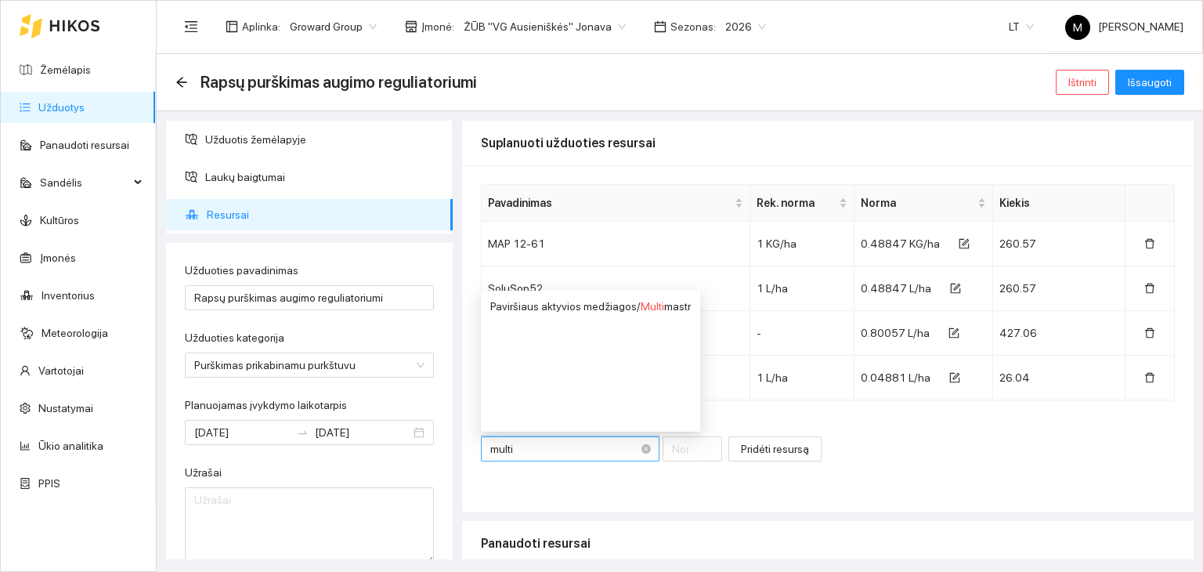
type input "multim"
click at [580, 299] on div "Paviršiaus aktyvios medžiagos / Multim astr" at bounding box center [590, 306] width 200 height 17
type input "1"
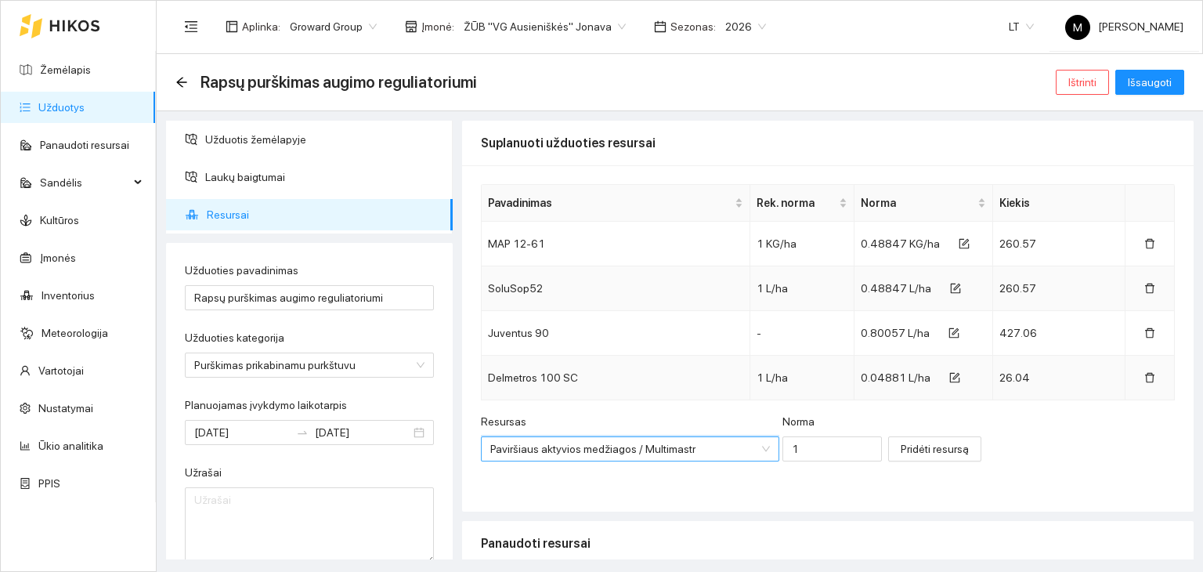
scroll to position [363, 0]
click at [782, 447] on input "1" at bounding box center [831, 448] width 99 height 25
type input "0.09763"
click at [901, 453] on span "Pridėti resursą" at bounding box center [935, 448] width 68 height 17
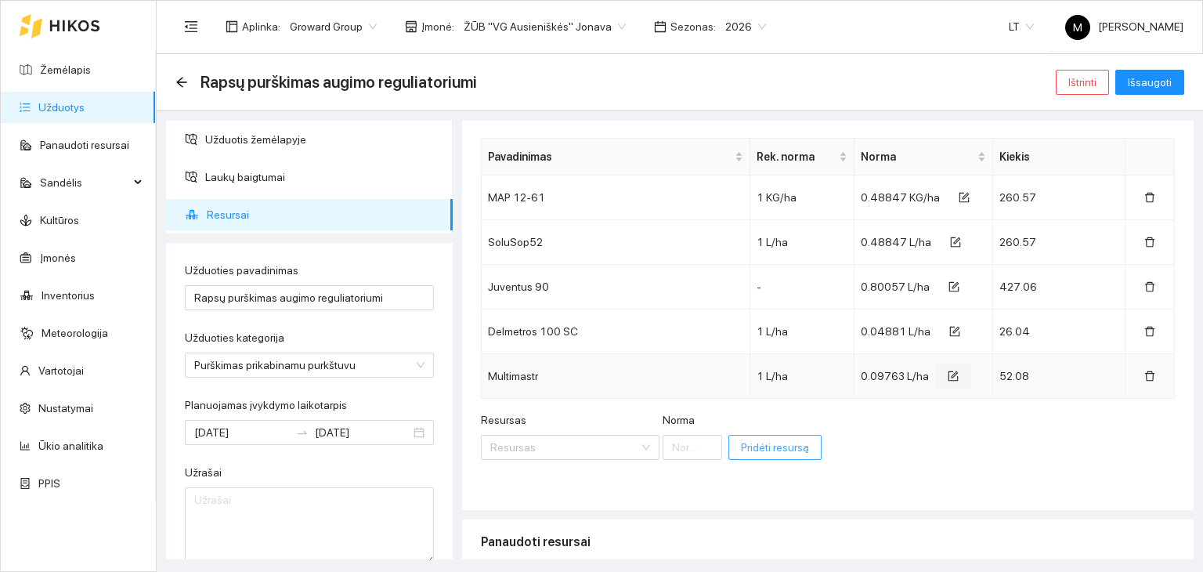
scroll to position [0, 0]
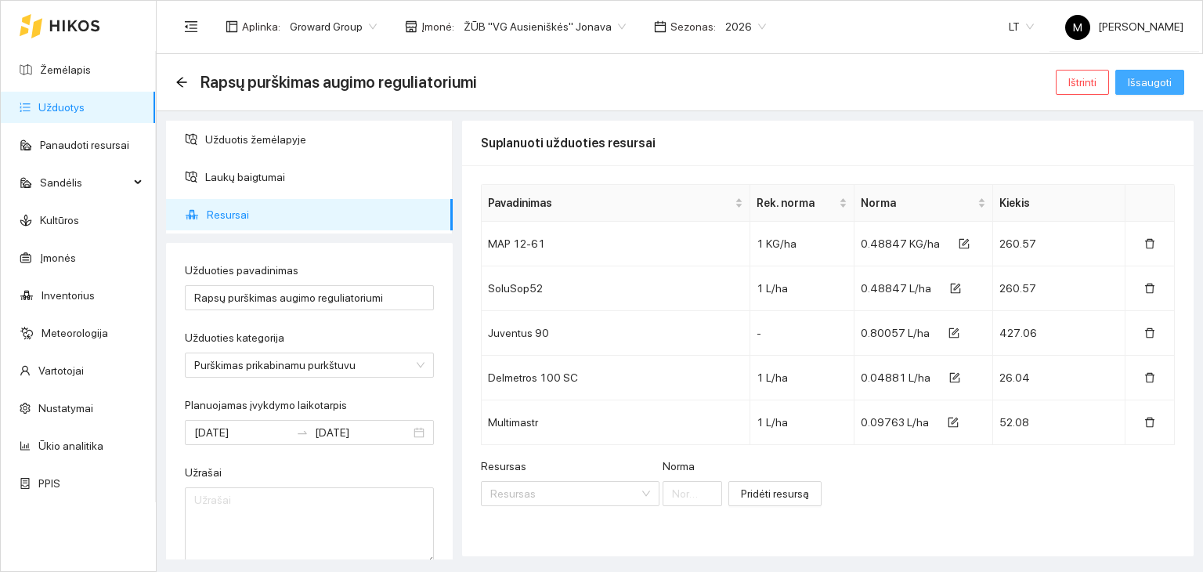
click at [1143, 85] on span "Išsaugoti" at bounding box center [1150, 82] width 44 height 17
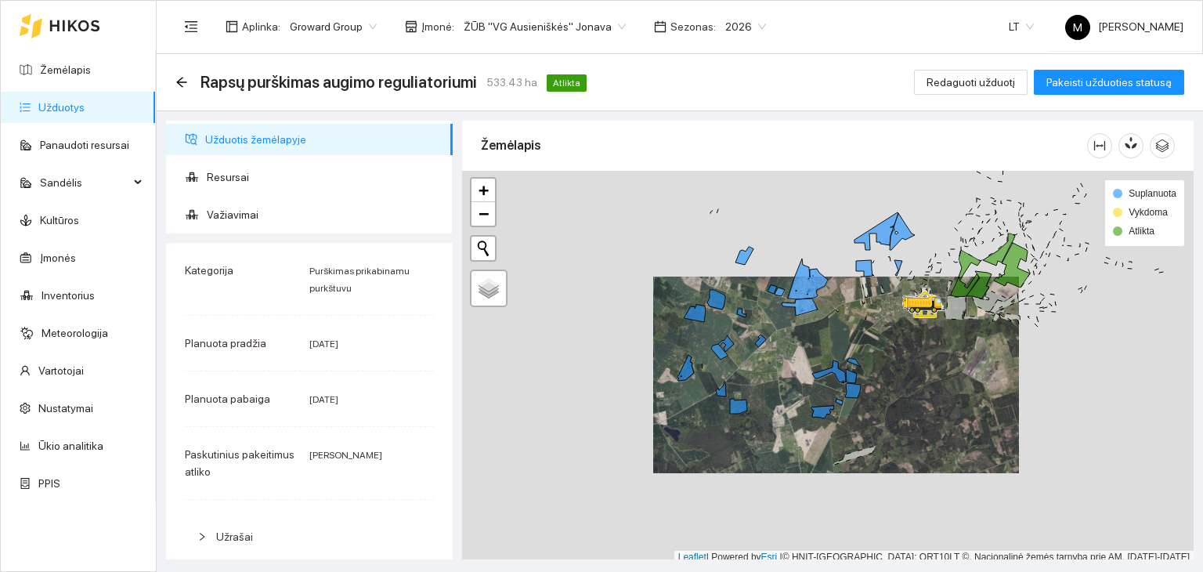
scroll to position [4, 0]
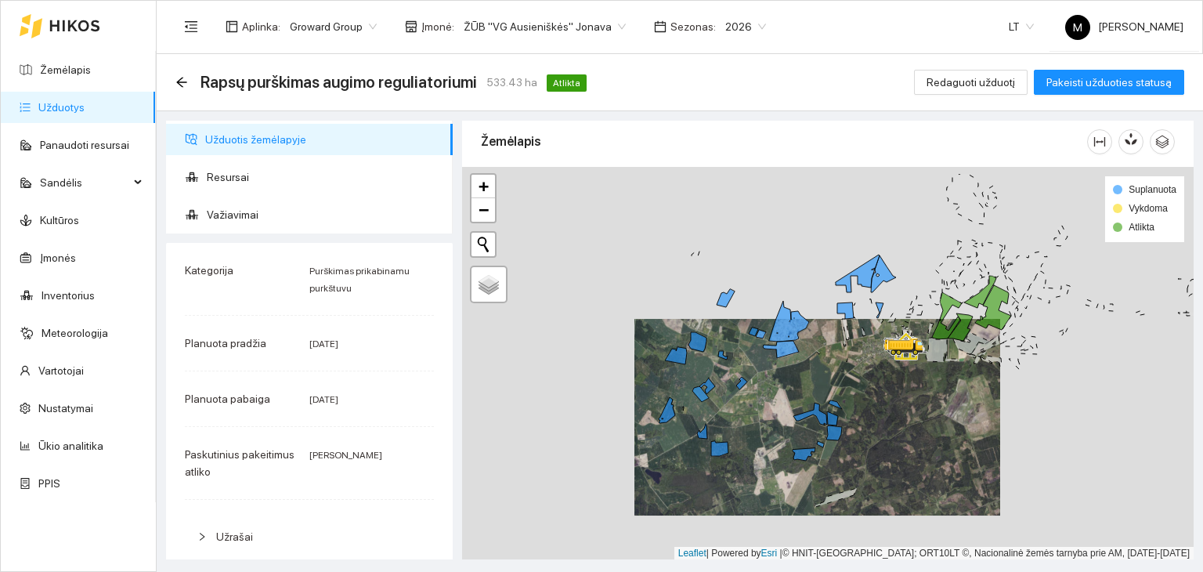
drag, startPoint x: 933, startPoint y: 240, endPoint x: 914, endPoint y: 286, distance: 49.9
click at [914, 286] on div at bounding box center [827, 363] width 731 height 393
click at [941, 409] on div at bounding box center [827, 363] width 731 height 393
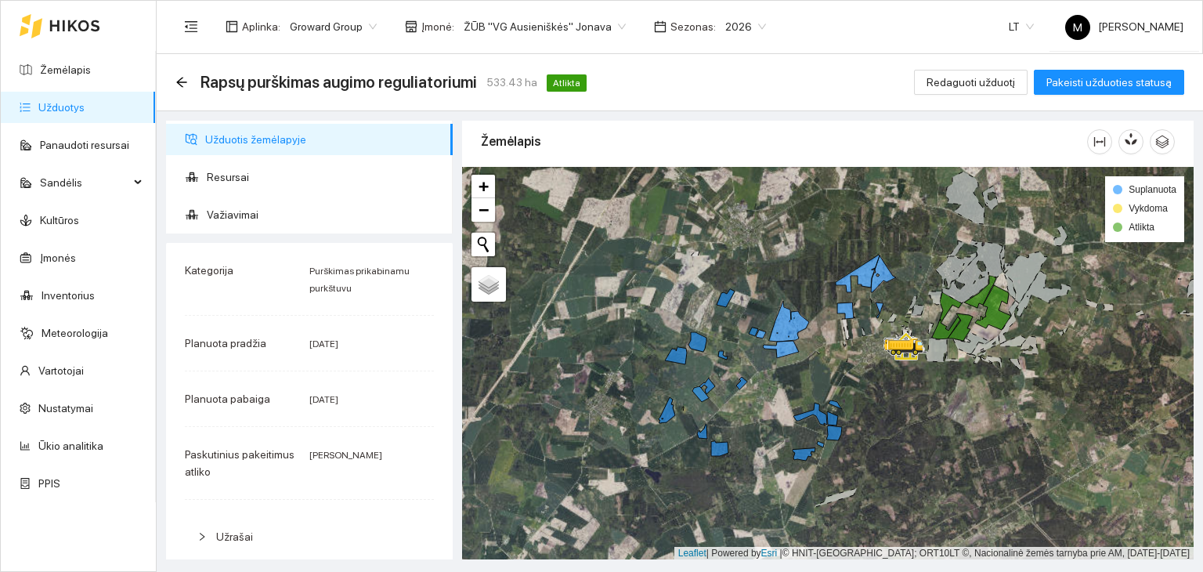
click at [69, 104] on link "Užduotys" at bounding box center [61, 107] width 46 height 13
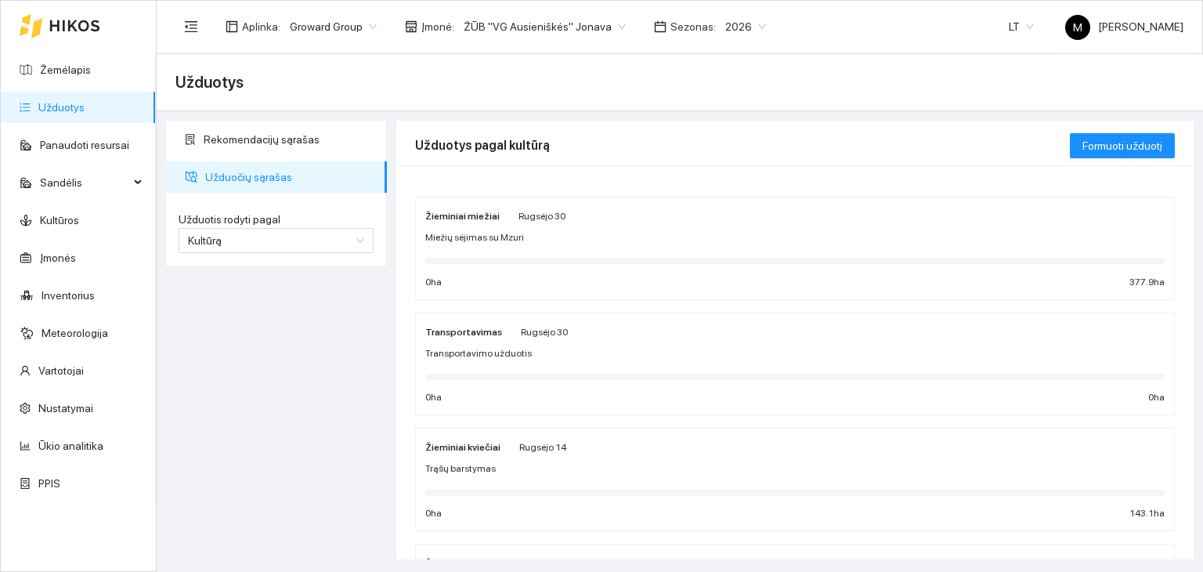
click at [510, 244] on span "Miežių sėjimas su Mzuri" at bounding box center [474, 237] width 99 height 15
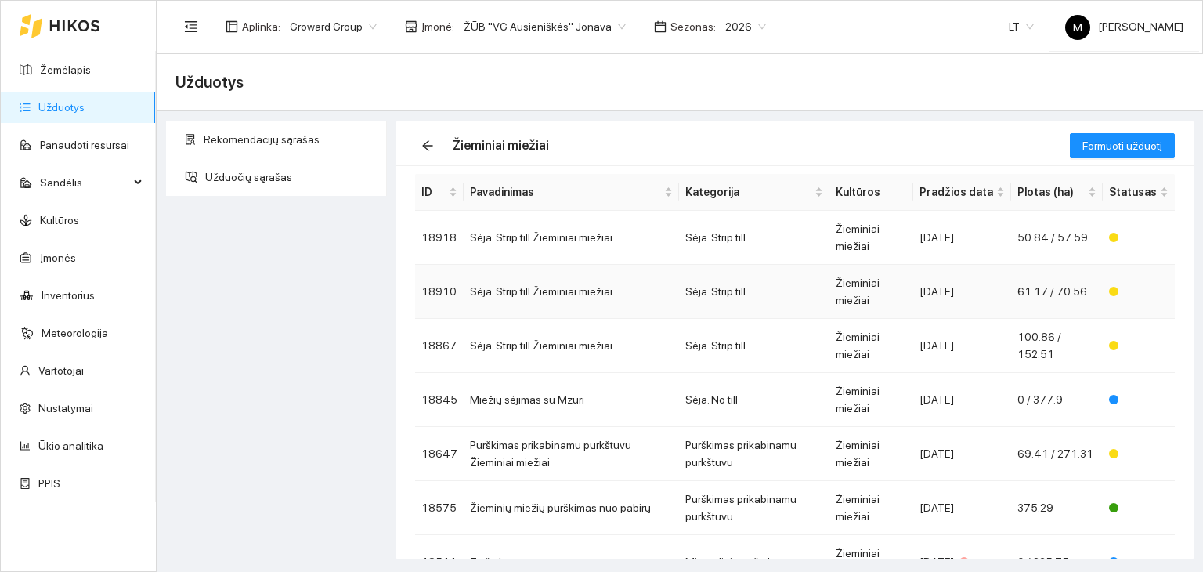
scroll to position [78, 0]
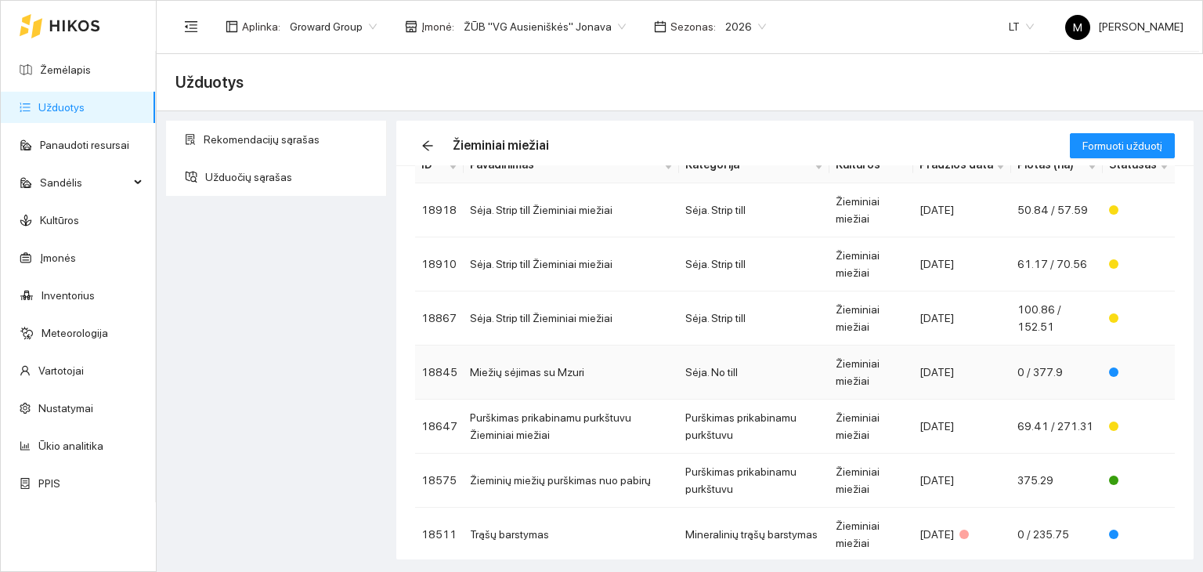
click at [576, 370] on td "Miežių sėjimas su Mzuri" at bounding box center [571, 372] width 215 height 54
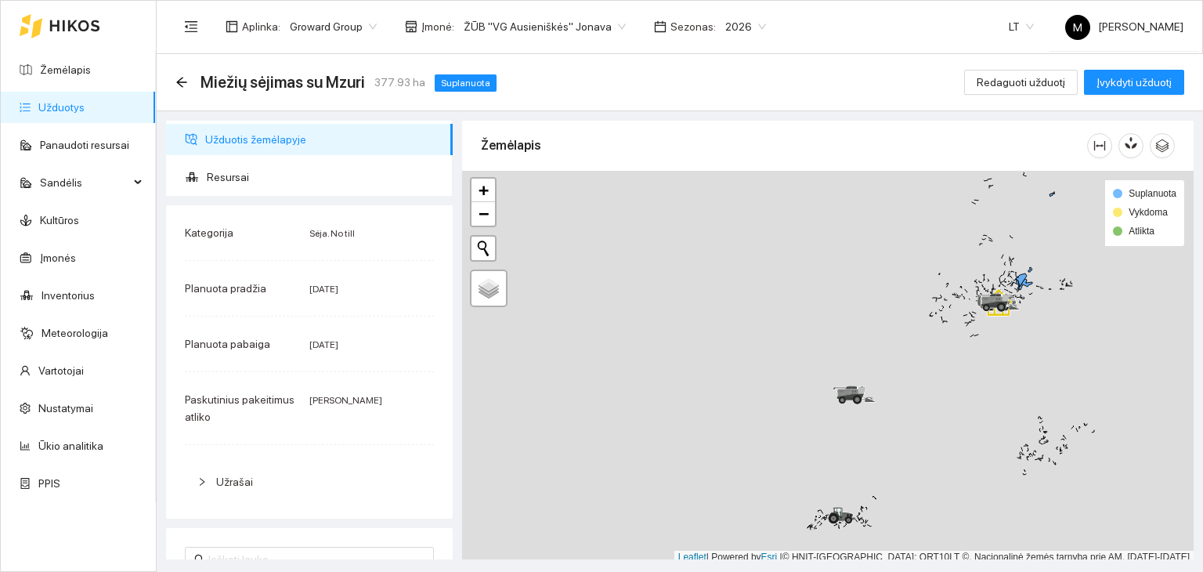
scroll to position [4, 0]
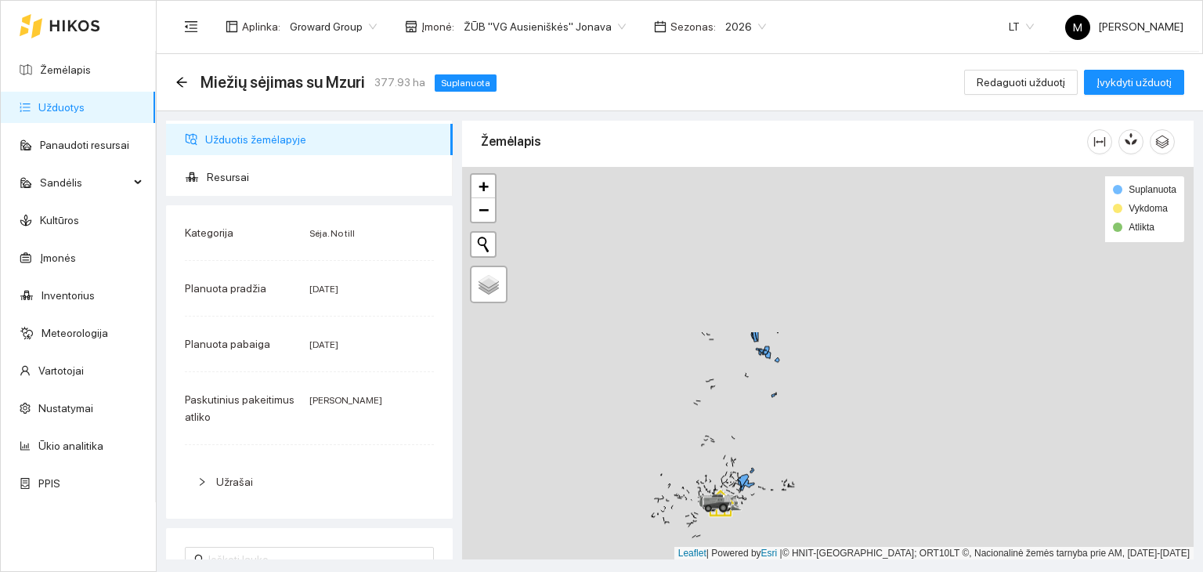
drag, startPoint x: 1068, startPoint y: 292, endPoint x: 795, endPoint y: 489, distance: 336.7
click at [795, 489] on div at bounding box center [827, 363] width 731 height 393
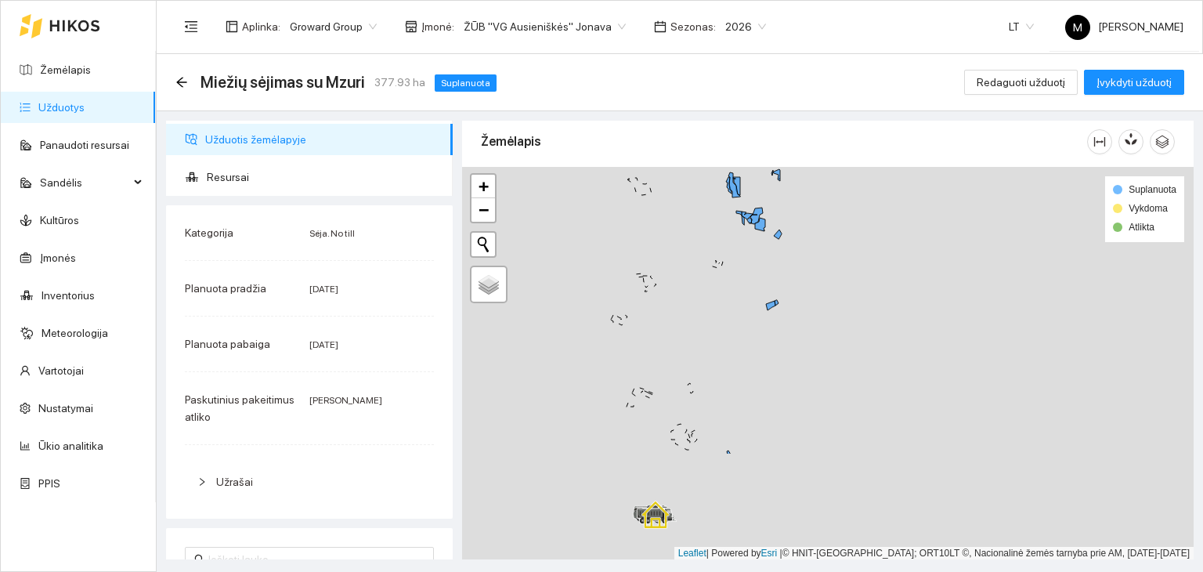
drag, startPoint x: 730, startPoint y: 507, endPoint x: 733, endPoint y: 359, distance: 147.3
click at [733, 359] on div at bounding box center [827, 363] width 731 height 393
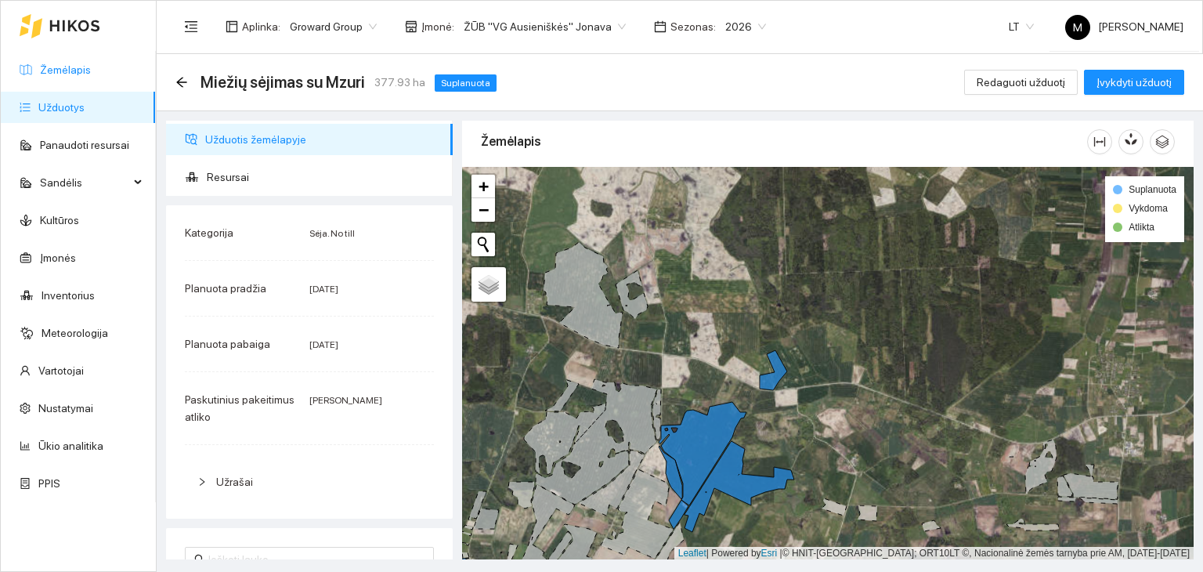
click at [82, 76] on link "Žemėlapis" at bounding box center [65, 69] width 51 height 13
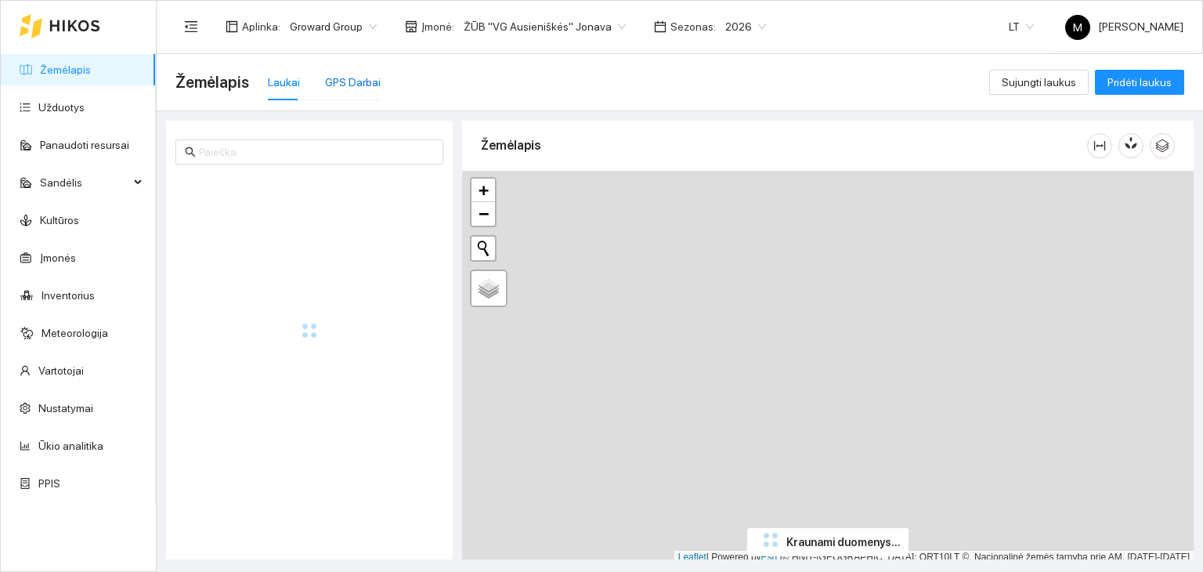
click at [361, 83] on div "GPS Darbai" at bounding box center [353, 82] width 56 height 17
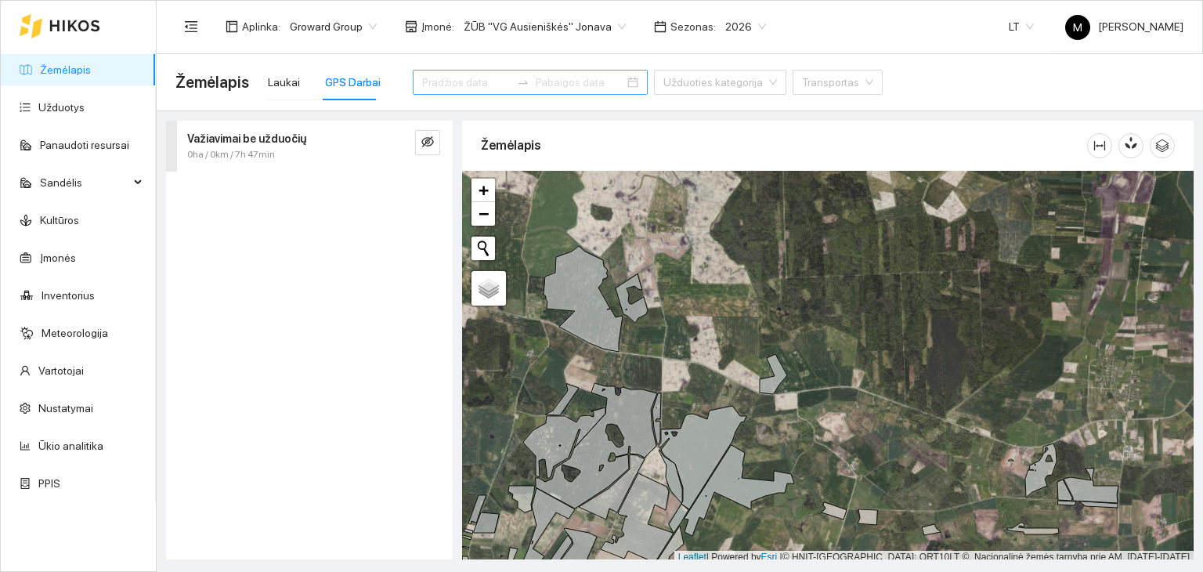
click at [517, 83] on icon "swap-right" at bounding box center [523, 82] width 13 height 13
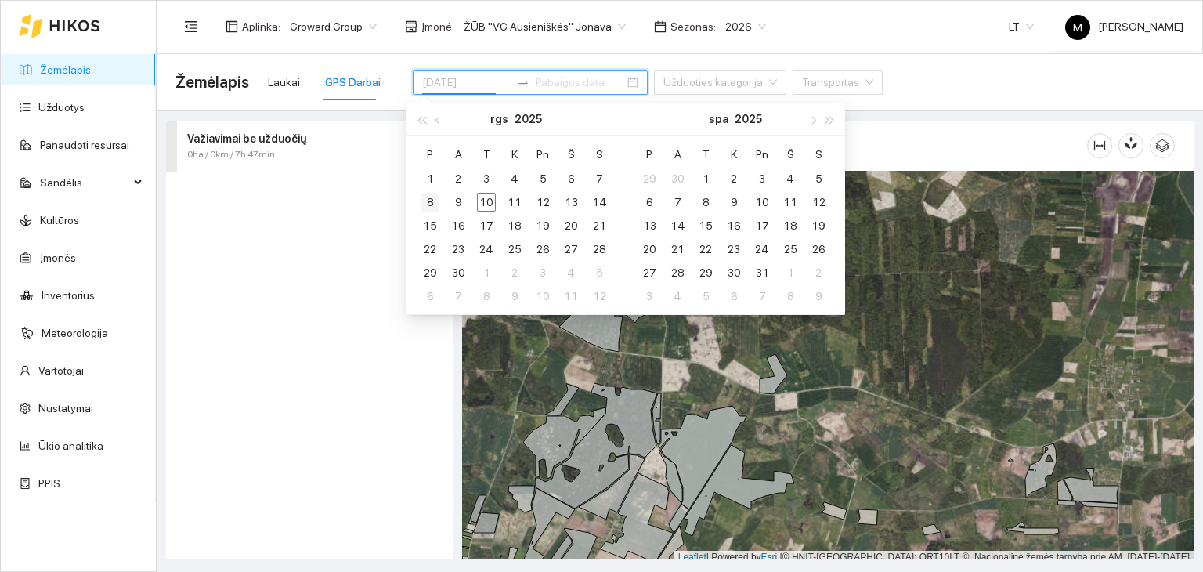
type input "[DATE]"
click at [432, 200] on div "8" at bounding box center [430, 202] width 19 height 19
type input "[DATE]"
click at [489, 199] on div "10" at bounding box center [486, 202] width 19 height 19
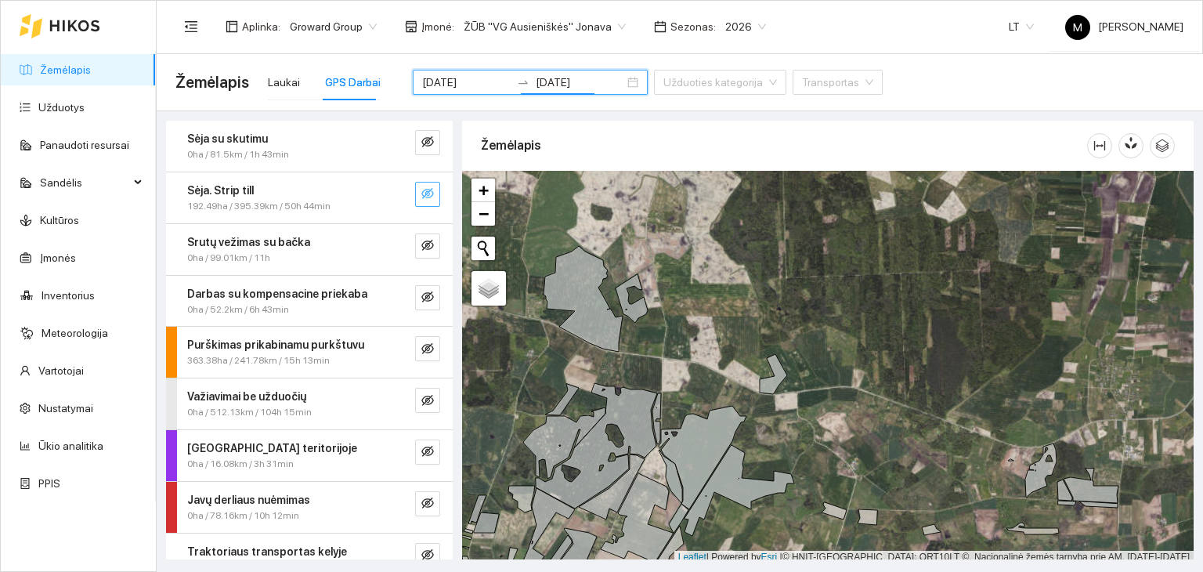
click at [427, 195] on icon "eye-invisible" at bounding box center [428, 194] width 3 height 3
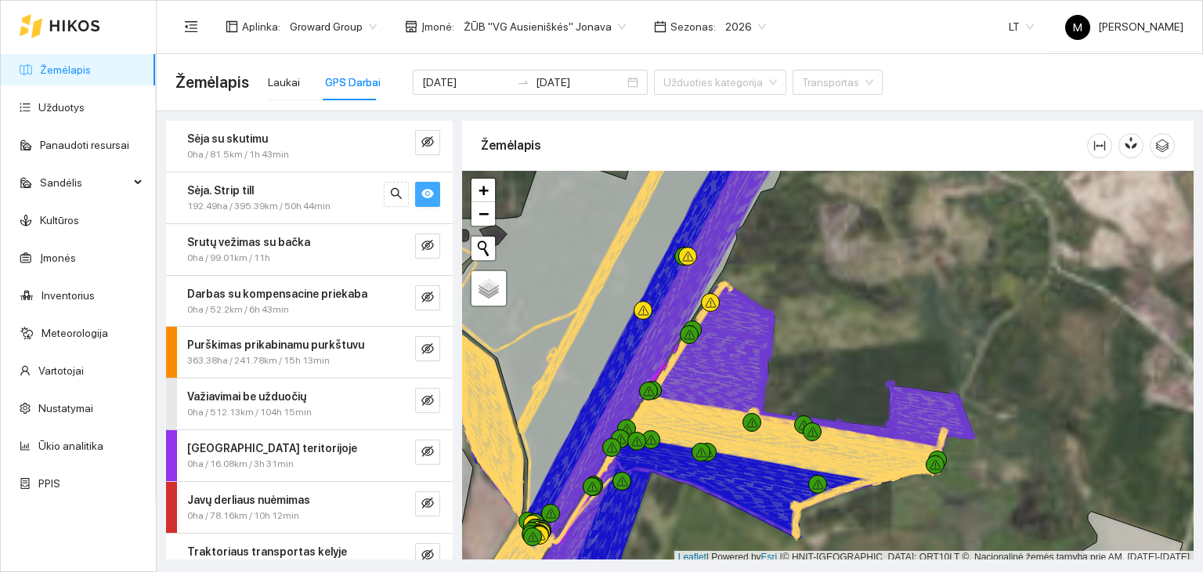
scroll to position [4, 0]
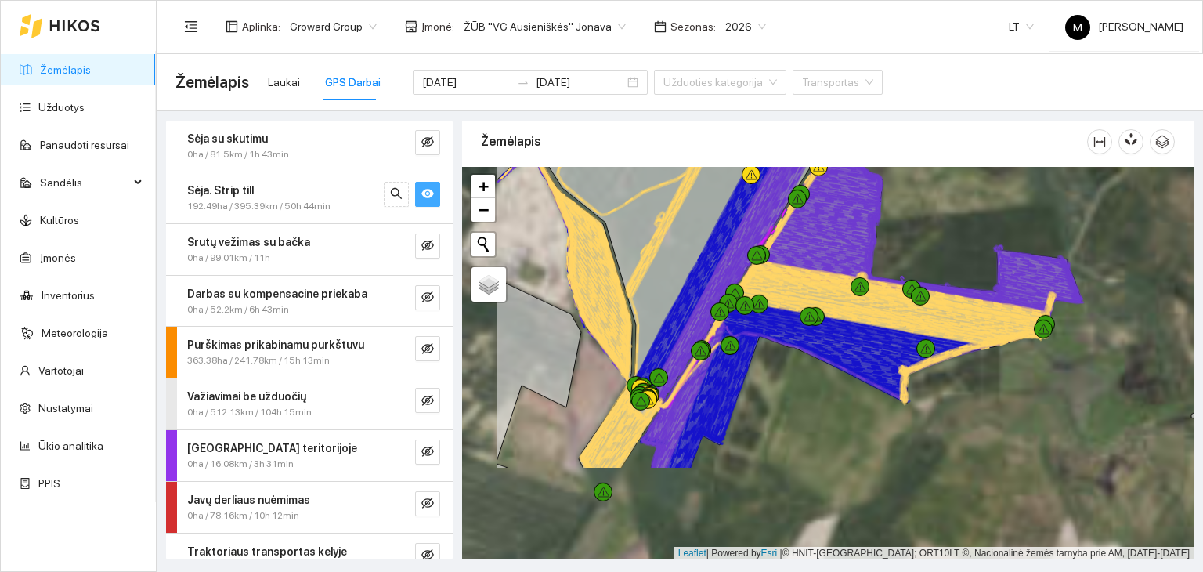
drag, startPoint x: 691, startPoint y: 511, endPoint x: 799, endPoint y: 379, distance: 170.9
click at [799, 380] on div at bounding box center [827, 363] width 731 height 393
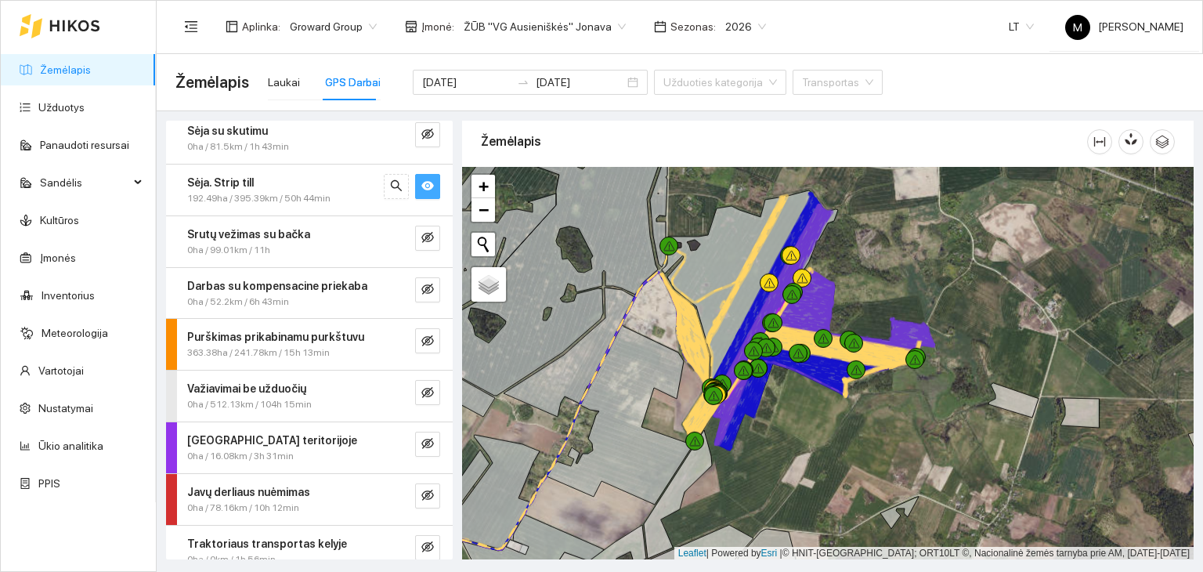
scroll to position [0, 0]
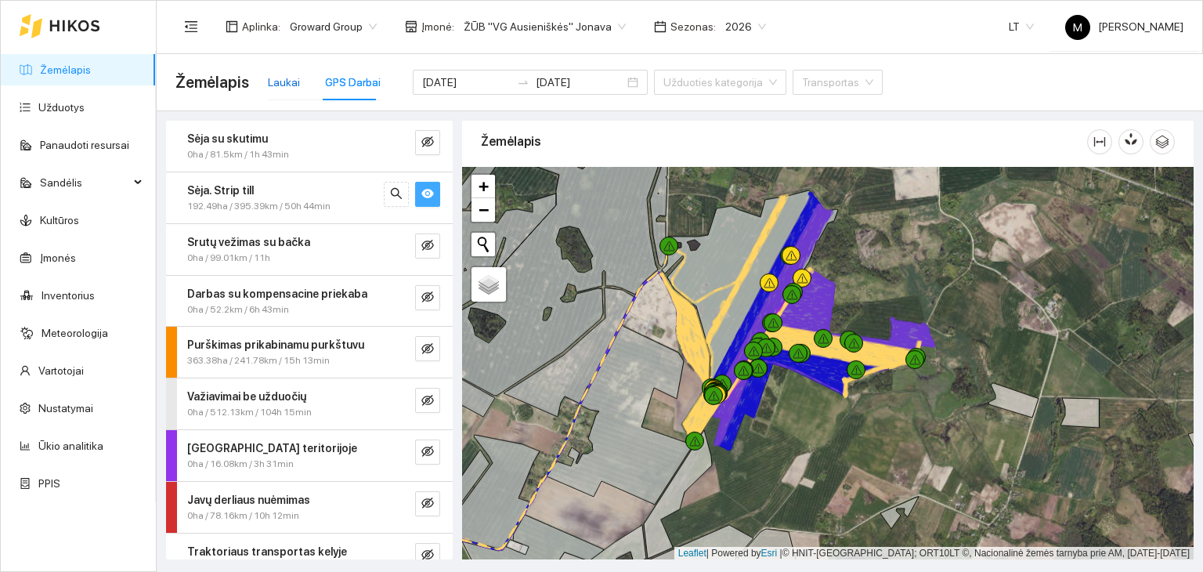
click at [284, 79] on div "Laukai" at bounding box center [284, 82] width 32 height 17
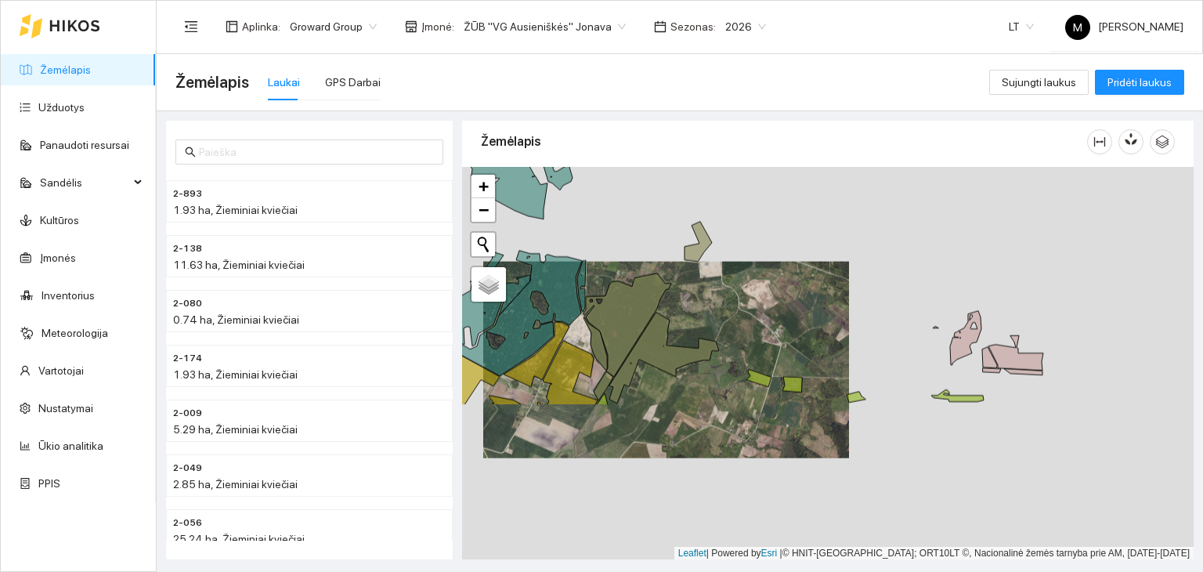
drag, startPoint x: 665, startPoint y: 363, endPoint x: 680, endPoint y: 141, distance: 222.1
click at [680, 141] on div "Žemėlapis" at bounding box center [827, 336] width 731 height 439
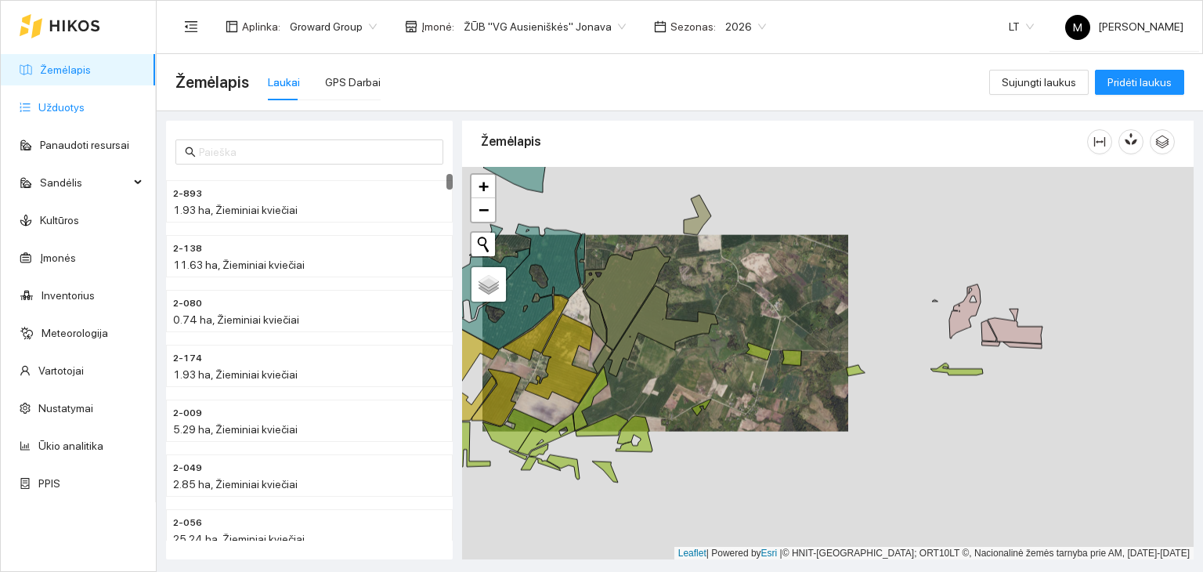
click at [81, 103] on link "Užduotys" at bounding box center [61, 107] width 46 height 13
